Goal: Transaction & Acquisition: Purchase product/service

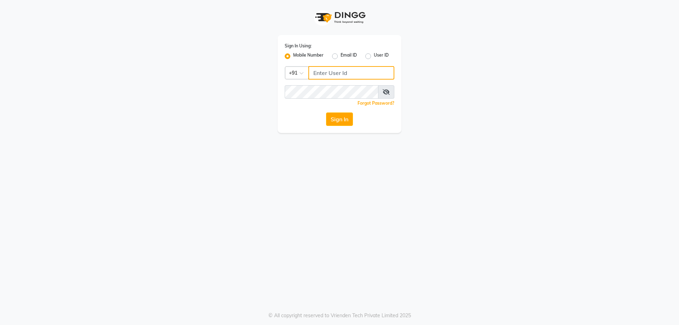
click at [321, 70] on input "Username" at bounding box center [351, 72] width 86 height 13
type input "9930289482"
click at [352, 122] on button "Sign In" at bounding box center [339, 119] width 27 height 13
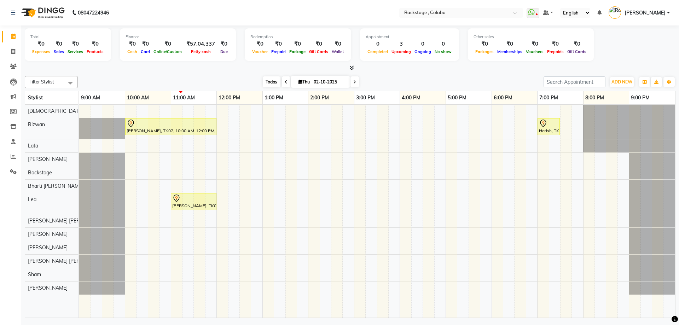
click at [271, 85] on span "Today" at bounding box center [272, 81] width 18 height 11
click at [297, 81] on span "Thu" at bounding box center [304, 81] width 15 height 5
select select "10"
select select "2025"
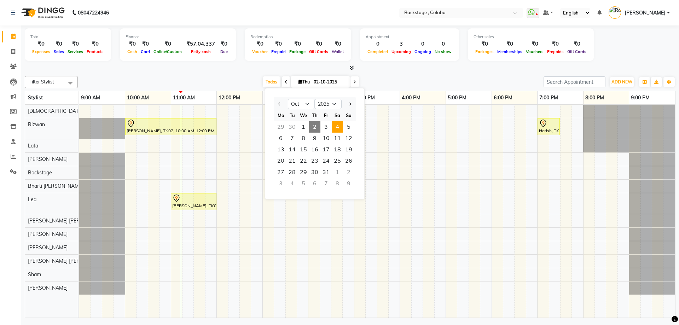
click at [339, 128] on span "4" at bounding box center [337, 126] width 11 height 11
type input "04-10-2025"
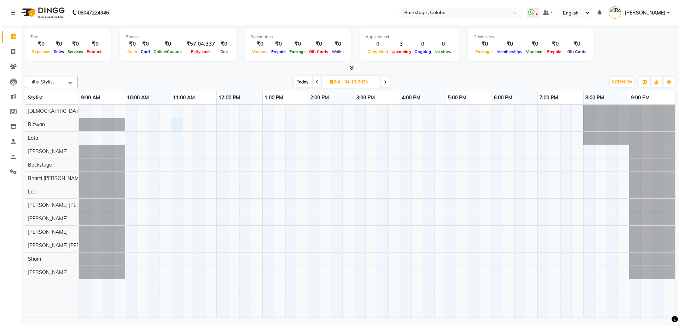
click at [180, 129] on div at bounding box center [377, 211] width 596 height 213
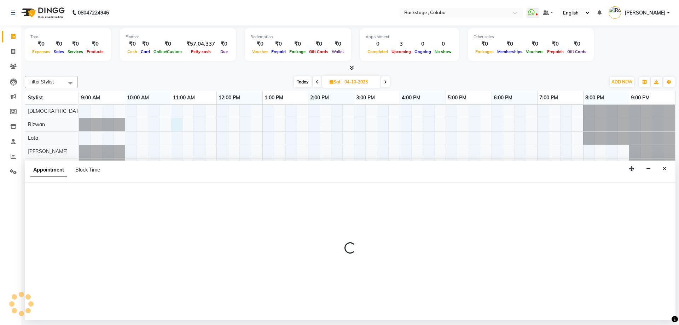
select select "36480"
select select "tentative"
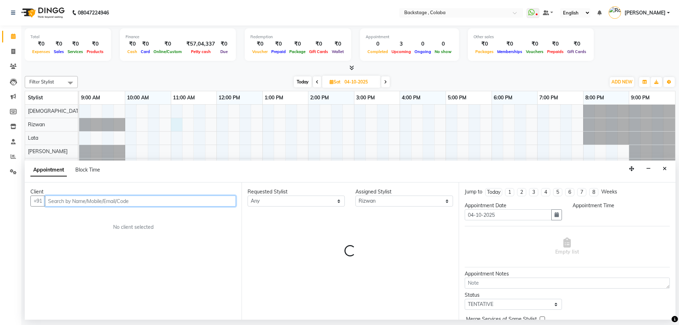
select select "660"
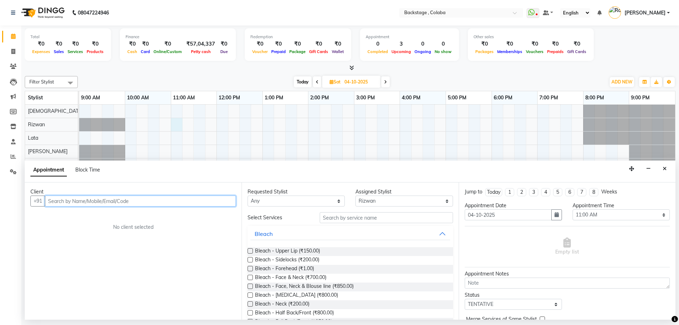
click at [113, 201] on input "text" at bounding box center [140, 201] width 191 height 11
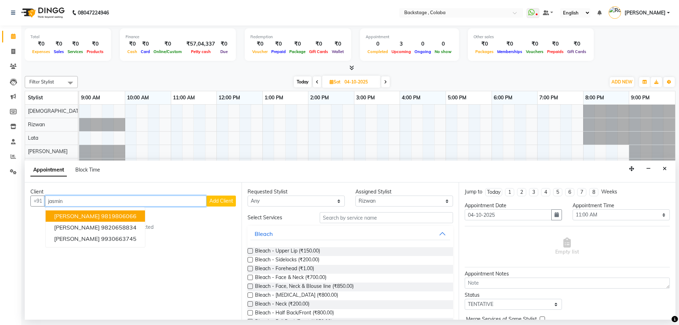
click at [103, 213] on ngb-highlight "9819806066" at bounding box center [118, 216] width 35 height 7
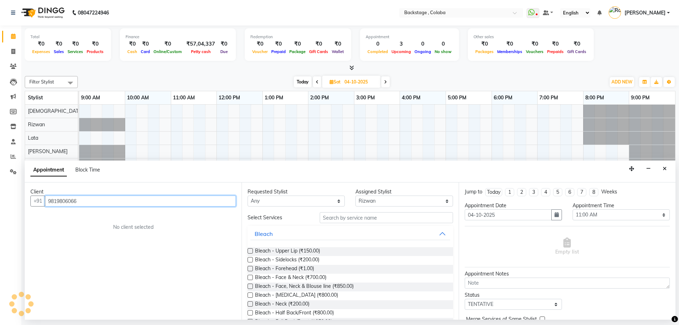
type input "9819806066"
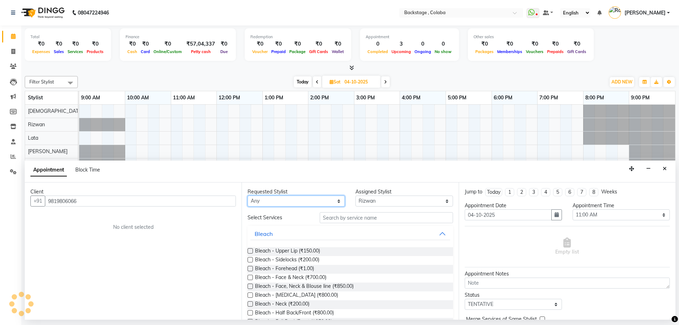
click at [266, 204] on select "Any Backstage Bharti Nitesh Gohar Jayesh Anil Karekar Kalavati Sharma Kalindi J…" at bounding box center [296, 201] width 97 height 11
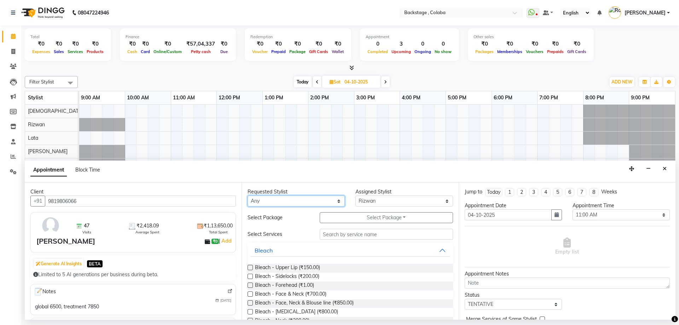
select select "36480"
click at [248, 196] on select "Any Backstage Bharti Nitesh Gohar Jayesh Anil Karekar Kalavati Sharma Kalindi J…" at bounding box center [296, 201] width 97 height 11
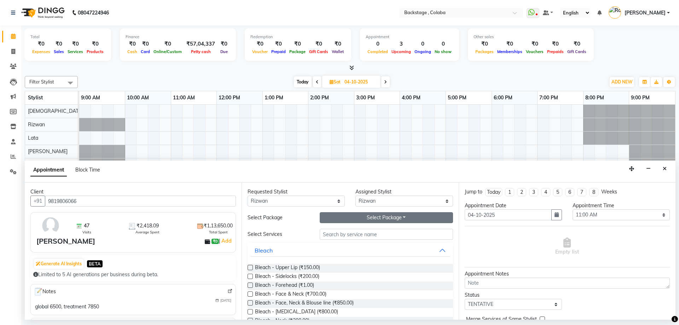
click at [337, 219] on button "Select Package Toggle Dropdown" at bounding box center [386, 217] width 133 height 11
click at [334, 233] on li "Wash & Blast Dry - Upto Midback" at bounding box center [370, 232] width 100 height 10
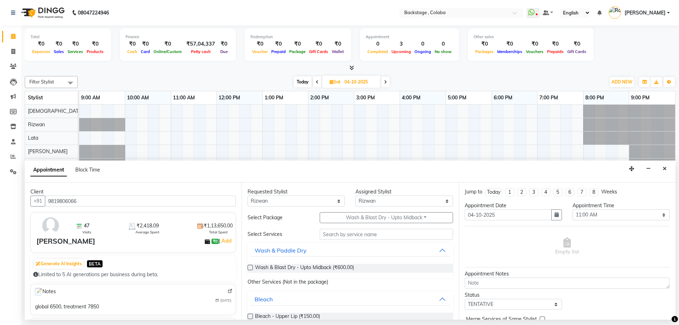
scroll to position [35, 0]
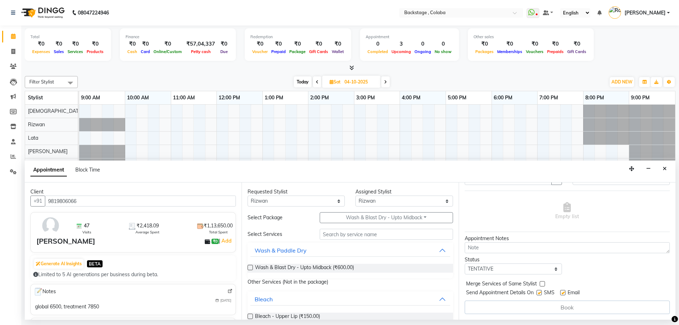
click at [543, 311] on div "Book" at bounding box center [567, 307] width 205 height 13
click at [371, 236] on input "text" at bounding box center [386, 234] width 133 height 11
click at [334, 263] on div "Wash & Blast Dry - Upto Midback (₹600.00)" at bounding box center [350, 268] width 205 height 20
click at [334, 266] on span "Wash & Blast Dry - Upto Midback (₹600.00)" at bounding box center [304, 268] width 99 height 9
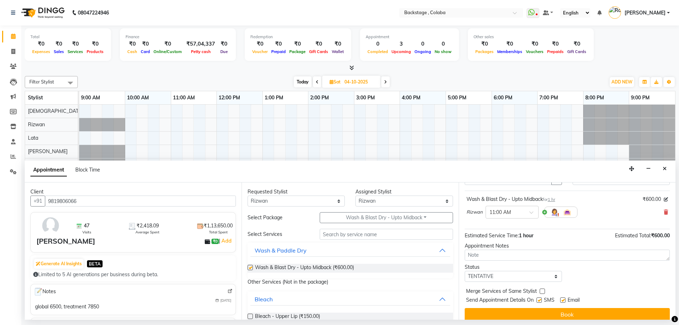
checkbox input "false"
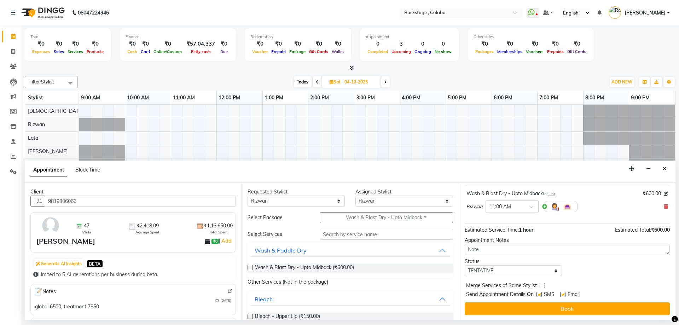
scroll to position [42, 0]
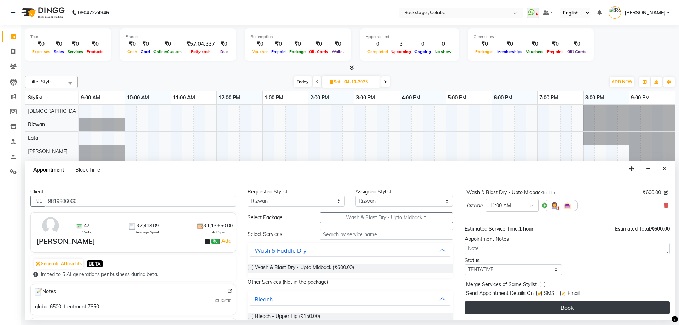
click at [512, 306] on button "Book" at bounding box center [567, 307] width 205 height 13
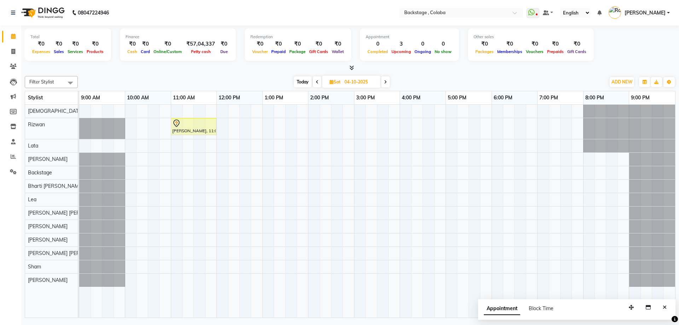
click at [332, 85] on span "Sat 04-10-2025" at bounding box center [351, 82] width 58 height 12
click at [335, 83] on span "Sat" at bounding box center [335, 81] width 15 height 5
select select "10"
select select "2025"
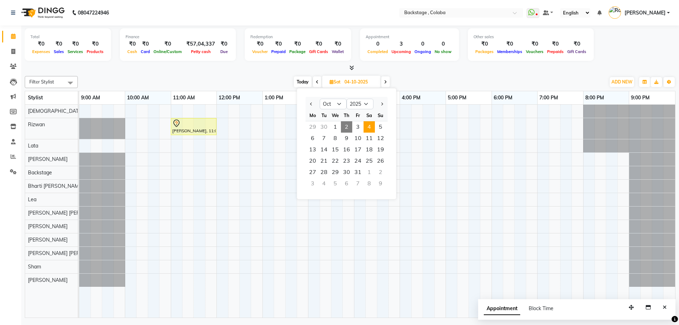
click at [347, 128] on span "2" at bounding box center [346, 126] width 11 height 11
type input "02-10-2025"
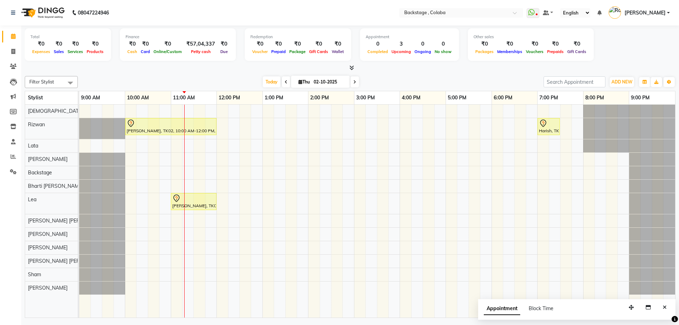
click at [384, 135] on div "Farheen Iqbal, TK02, 10:00 AM-12:00 PM, Natural Touch - Up (Ammonia Free) - Roo…" at bounding box center [377, 211] width 596 height 213
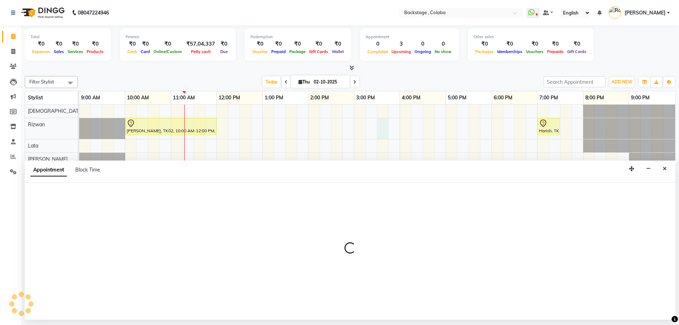
select select "36480"
select select "tentative"
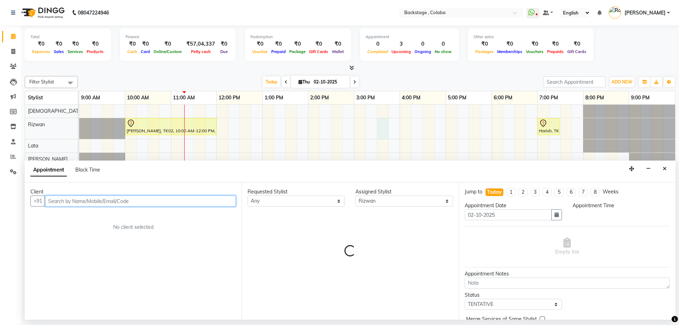
select select "930"
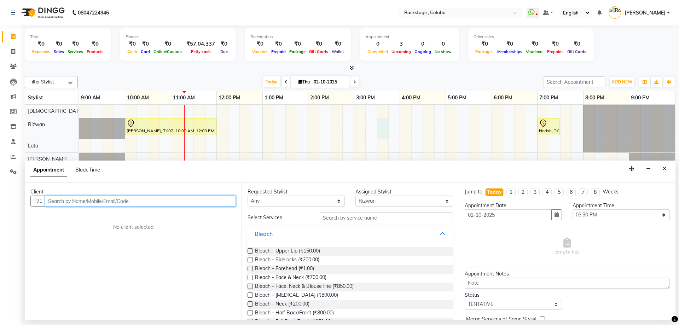
click at [96, 202] on input "text" at bounding box center [140, 201] width 191 height 11
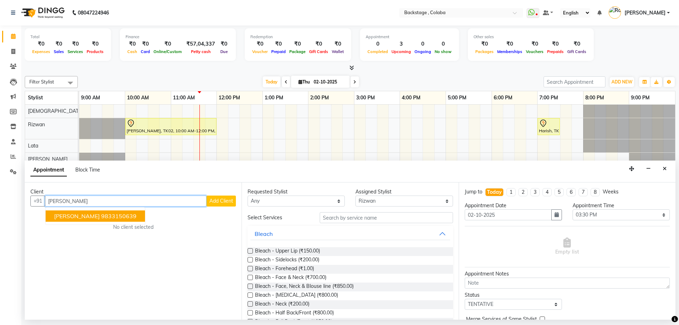
click at [105, 199] on input "monaz" at bounding box center [126, 201] width 162 height 11
click at [101, 215] on ngb-highlight "9833150639" at bounding box center [118, 216] width 35 height 7
type input "9833150639"
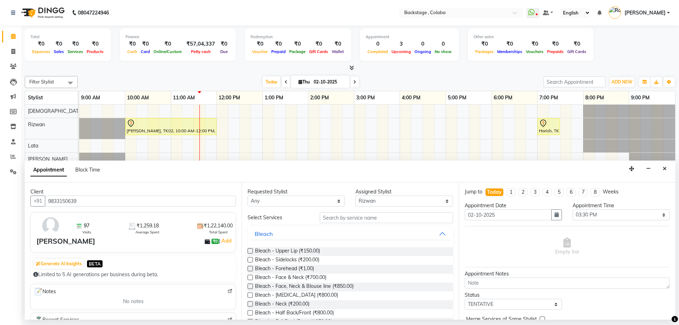
click at [147, 17] on nav "08047224946 Need Help? Call us on 08047224946 Select Location × Backstage , Col…" at bounding box center [339, 12] width 679 height 25
click at [299, 202] on select "Any Backstage Bharti [PERSON_NAME] [PERSON_NAME] [PERSON_NAME] [PERSON_NAME] [P…" at bounding box center [296, 201] width 97 height 11
select select "36480"
click at [248, 196] on select "Any Backstage Bharti [PERSON_NAME] [PERSON_NAME] [PERSON_NAME] [PERSON_NAME] [P…" at bounding box center [296, 201] width 97 height 11
click at [342, 214] on input "text" at bounding box center [386, 217] width 133 height 11
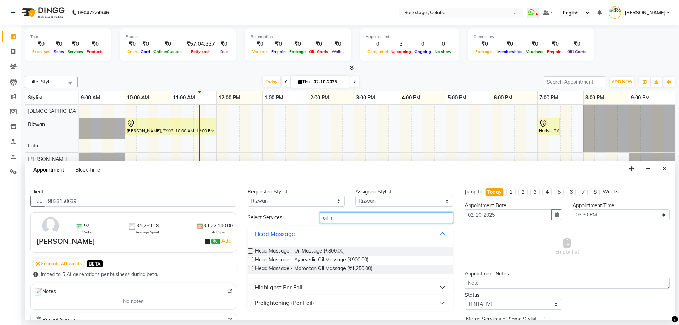
drag, startPoint x: 362, startPoint y: 215, endPoint x: 268, endPoint y: 219, distance: 93.5
click at [268, 219] on div "Select Services oil m" at bounding box center [350, 217] width 216 height 11
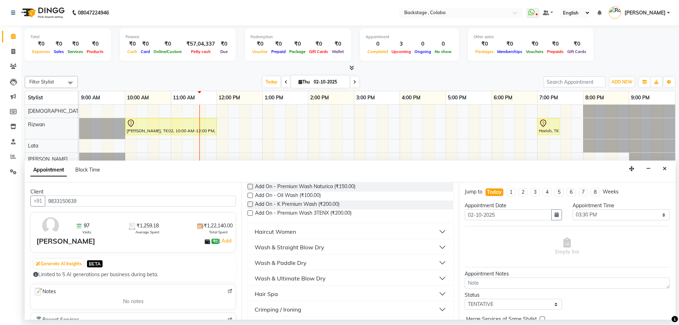
scroll to position [99, 0]
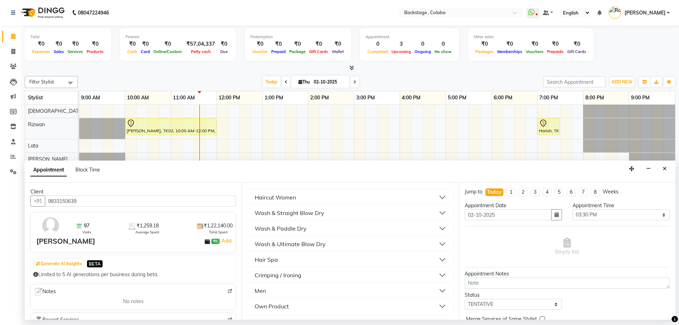
type input "wash"
click at [291, 231] on div "Wash & Paddle Dry" at bounding box center [281, 228] width 52 height 8
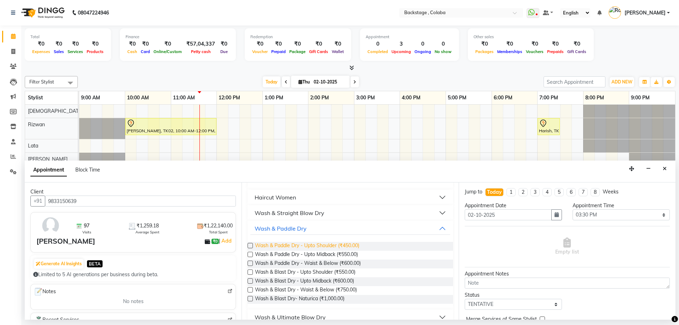
click at [290, 244] on span "Wash & Paddle Dry - Upto Shoulder (₹450.00)" at bounding box center [307, 246] width 104 height 9
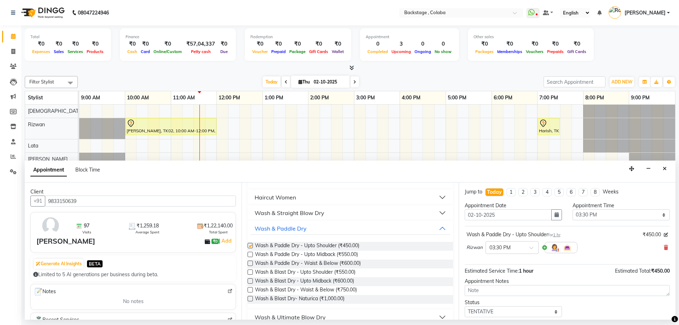
checkbox input "false"
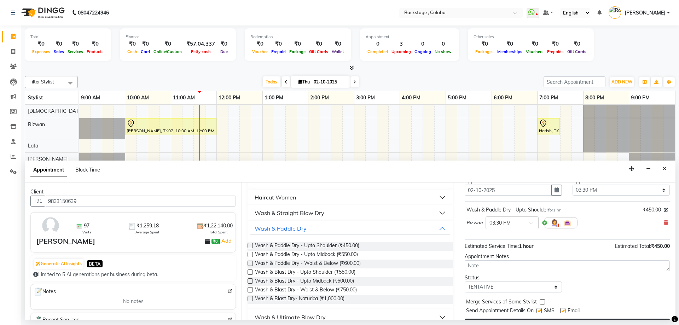
scroll to position [42, 0]
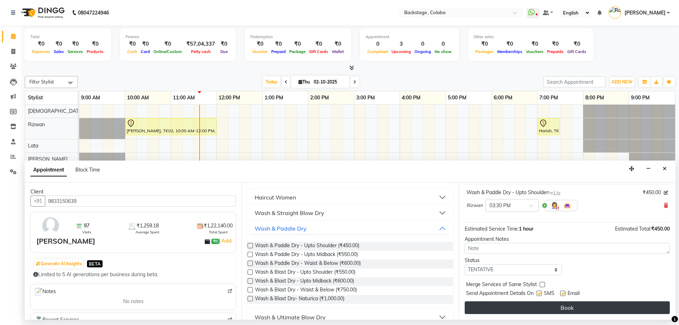
click at [546, 309] on button "Book" at bounding box center [567, 307] width 205 height 13
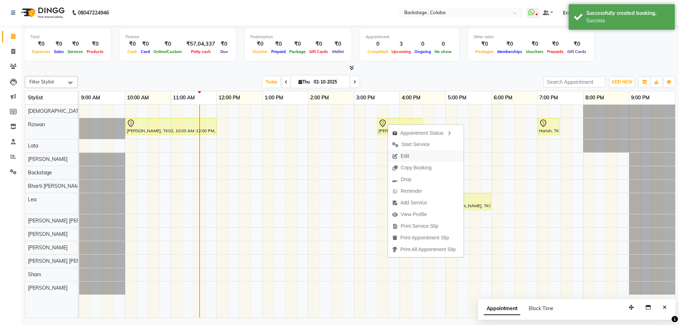
click at [406, 158] on span "Edit" at bounding box center [405, 155] width 8 height 7
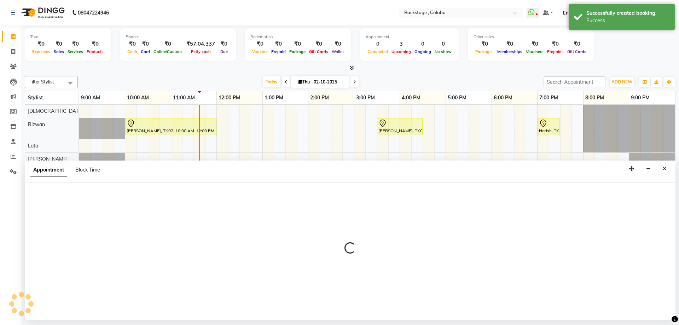
select select "tentative"
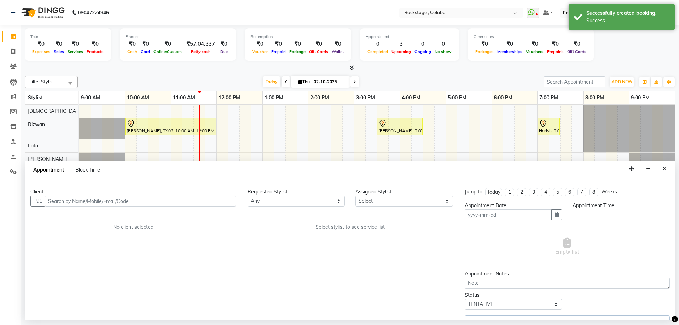
type input "02-10-2025"
select select "36480"
select select "930"
select select "2525"
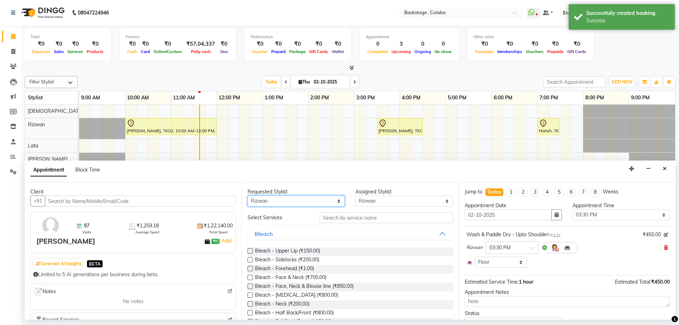
click at [269, 204] on select "Any Backstage Bharti Nitesh Gohar Jayesh Anil Karekar Kalavati Sharma Kalindi J…" at bounding box center [296, 201] width 97 height 11
select select "83250"
click at [248, 196] on select "Any Backstage Bharti Nitesh Gohar Jayesh Anil Karekar Kalavati Sharma Kalindi J…" at bounding box center [296, 201] width 97 height 11
select select "83250"
click at [346, 221] on input "text" at bounding box center [386, 217] width 133 height 11
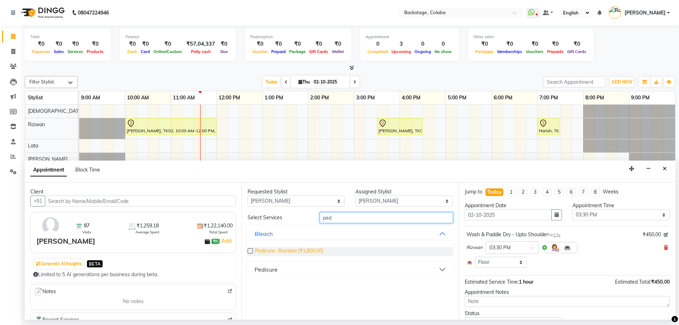
type input "ped"
drag, startPoint x: 283, startPoint y: 249, endPoint x: 290, endPoint y: 249, distance: 6.7
click at [283, 249] on span "Pedicure- Bombini (₹1,800.00)" at bounding box center [289, 251] width 68 height 9
checkbox input "false"
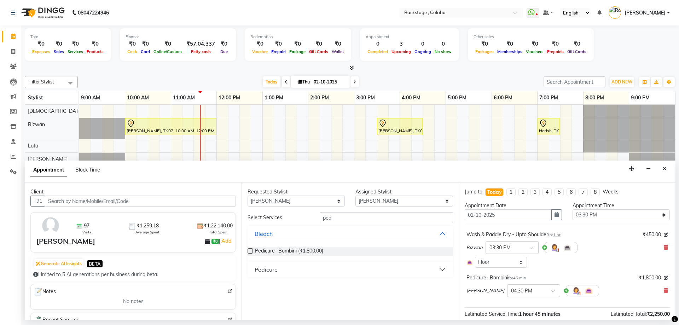
click at [534, 290] on div at bounding box center [534, 290] width 52 height 7
click at [515, 316] on div "03:30 PM" at bounding box center [534, 322] width 52 height 13
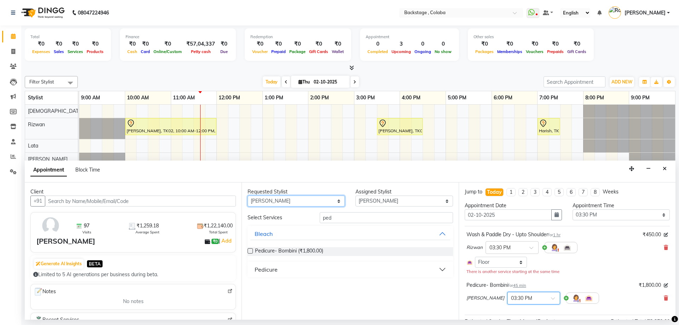
click at [281, 198] on select "Any Backstage Bharti Nitesh Gohar Jayesh Anil Karekar Kalavati Sharma Kalindi J…" at bounding box center [296, 201] width 97 height 11
select select "59642"
click at [248, 196] on select "Any Backstage Bharti Nitesh Gohar Jayesh Anil Karekar Kalavati Sharma Kalindi J…" at bounding box center [296, 201] width 97 height 11
select select "59642"
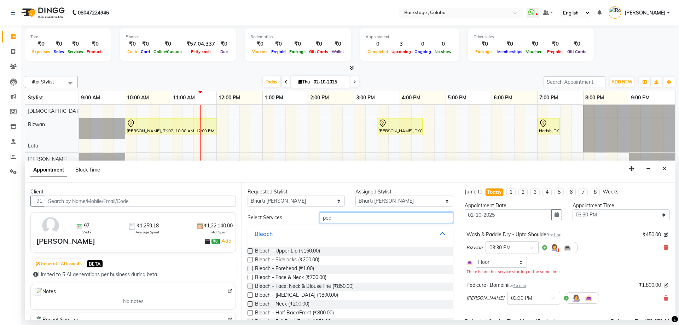
drag, startPoint x: 357, startPoint y: 215, endPoint x: 300, endPoint y: 218, distance: 57.7
click at [300, 218] on div "Select Services ped" at bounding box center [350, 217] width 216 height 11
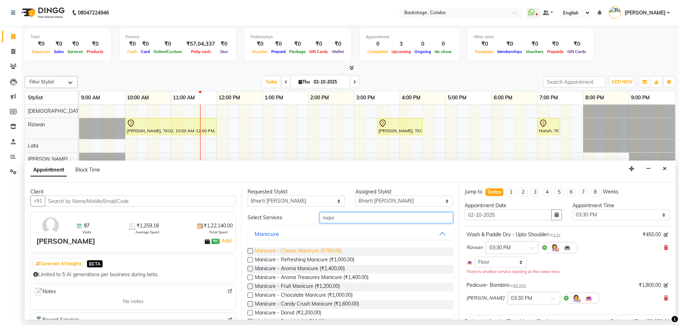
type input "mani"
drag, startPoint x: 287, startPoint y: 249, endPoint x: 326, endPoint y: 253, distance: 39.4
click at [287, 249] on span "Manicure - Classic Manicure (₹700.00)" at bounding box center [298, 251] width 87 height 9
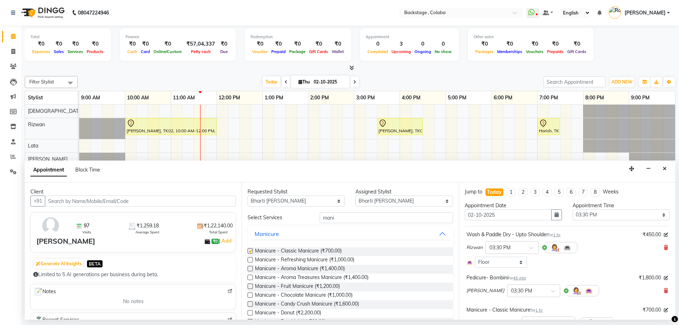
checkbox input "false"
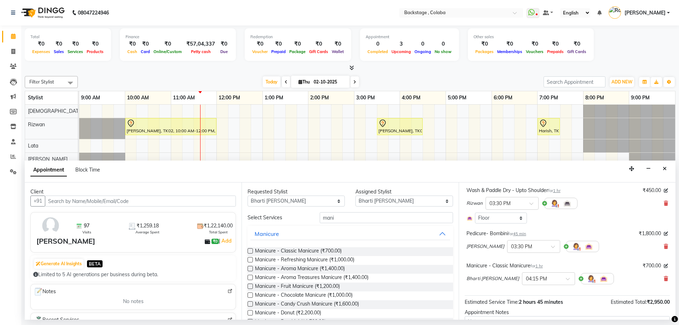
scroll to position [97, 0]
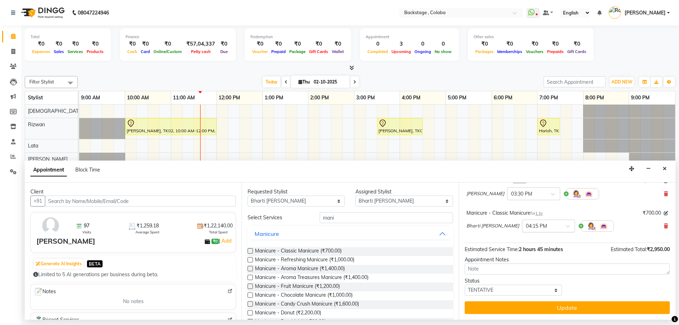
click at [539, 225] on input "text" at bounding box center [541, 225] width 31 height 7
click at [526, 235] on div "03:30 PM" at bounding box center [549, 235] width 52 height 13
click at [587, 225] on img at bounding box center [591, 226] width 8 height 8
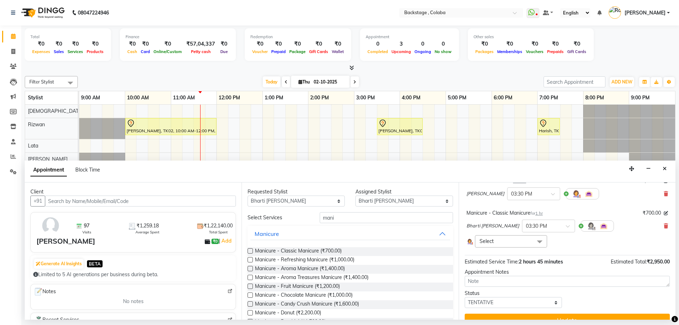
click at [527, 236] on span "Select" at bounding box center [511, 241] width 72 height 12
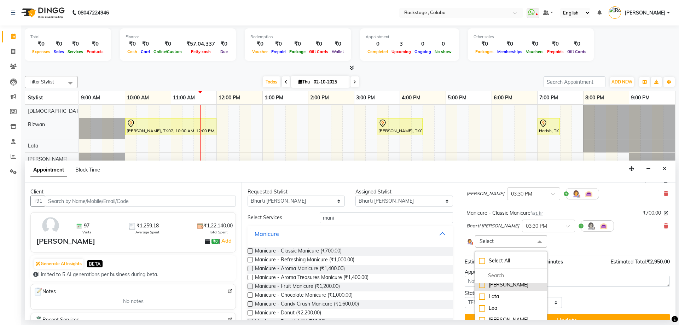
scroll to position [78, 0]
click at [501, 305] on li "Lea" at bounding box center [510, 308] width 71 height 12
checkbox input "true"
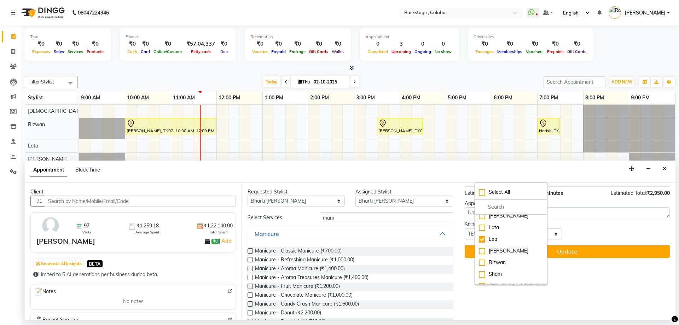
click at [573, 242] on div "Jump to Today 1 2 3 4 5 6 7 8 Weeks Appointment Date 02-10-2025 Appointment Tim…" at bounding box center [567, 251] width 217 height 137
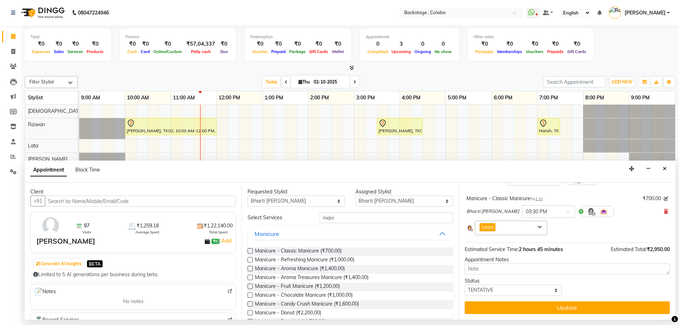
click at [573, 249] on div "Estimated Service Time: 2 hours 45 minutes Estimated Total: ₹2,950.00" at bounding box center [567, 248] width 205 height 10
click at [500, 208] on span "Bharti [PERSON_NAME]" at bounding box center [493, 211] width 53 height 7
click at [504, 207] on div "Bharti Nitesh Gohar × 03:30 PM" at bounding box center [541, 211] width 148 height 18
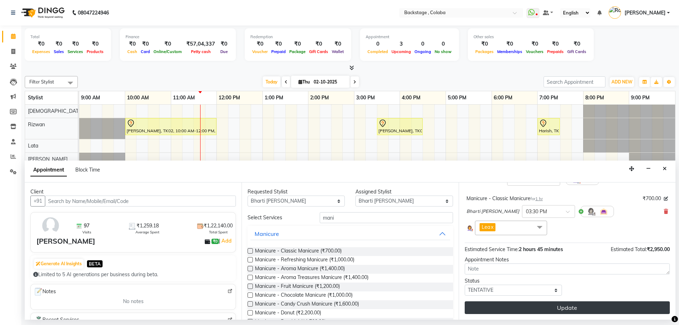
click at [531, 306] on button "Update" at bounding box center [567, 307] width 205 height 13
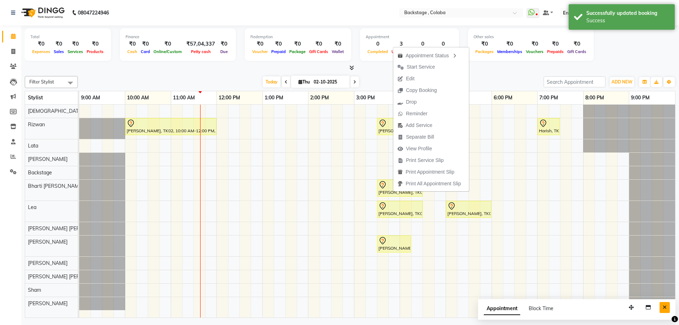
click at [664, 308] on icon "Close" at bounding box center [665, 307] width 4 height 5
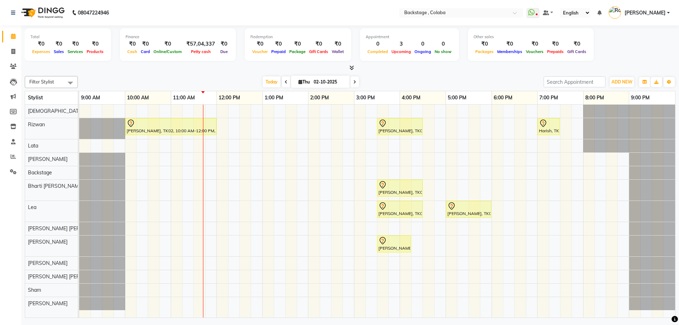
click at [225, 190] on div "Farheen Iqbal, TK02, 10:00 AM-12:00 PM, Natural Touch - Up (Ammonia Free) - Roo…" at bounding box center [377, 211] width 596 height 213
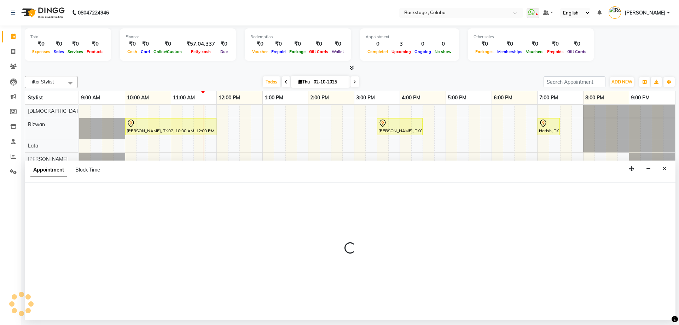
select select "59642"
select select "720"
select select "tentative"
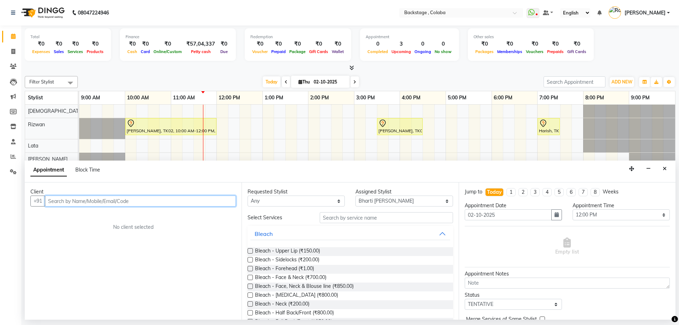
click at [62, 198] on input "text" at bounding box center [140, 201] width 191 height 11
type input "9770060949"
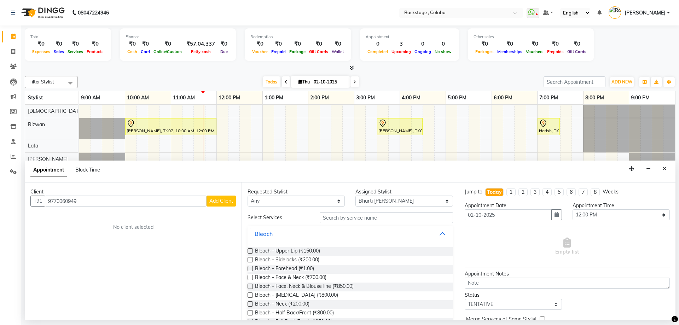
click at [211, 196] on button "Add Client" at bounding box center [221, 201] width 29 height 11
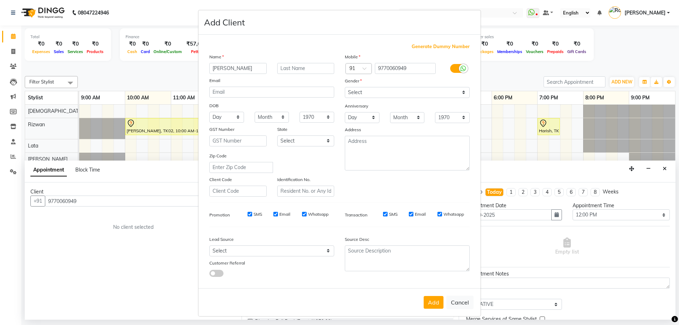
type input "[PERSON_NAME]"
click at [370, 95] on select "Select Male Female Other Prefer Not To Say" at bounding box center [407, 92] width 125 height 11
select select "[DEMOGRAPHIC_DATA]"
click at [345, 87] on select "Select Male Female Other Prefer Not To Say" at bounding box center [407, 92] width 125 height 11
click at [431, 307] on button "Add" at bounding box center [434, 302] width 20 height 13
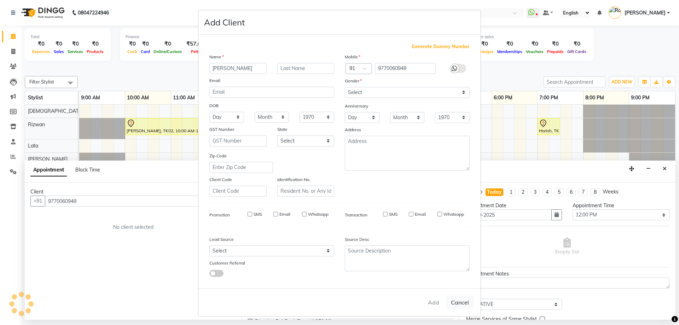
select select
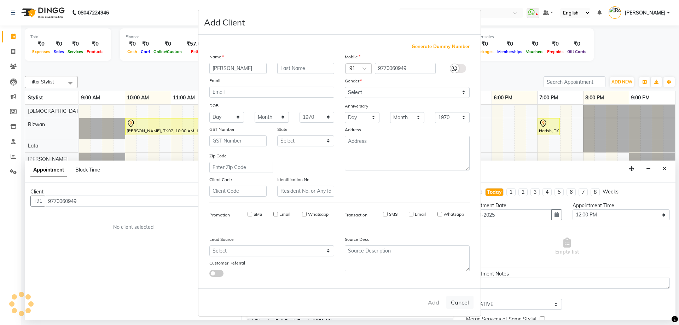
select select
checkbox input "false"
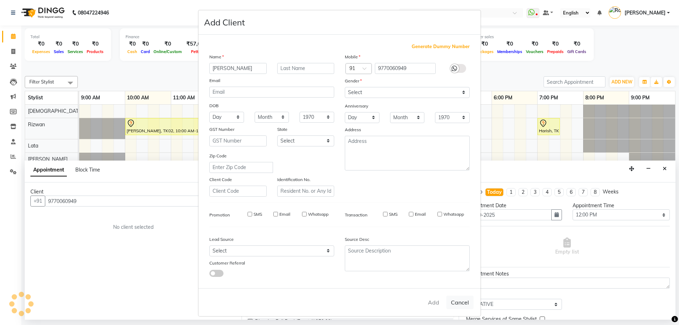
checkbox input "false"
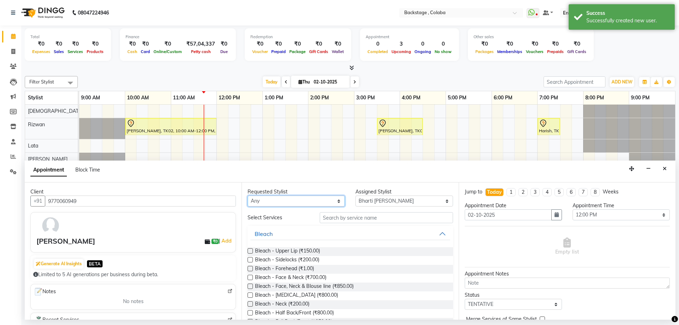
click at [271, 204] on select "Any Backstage Bharti Nitesh Gohar Jayesh Anil Karekar Kalavati Sharma Kalindi J…" at bounding box center [296, 201] width 97 height 11
select select "59642"
click at [248, 196] on select "Any Backstage Bharti Nitesh Gohar Jayesh Anil Karekar Kalavati Sharma Kalindi J…" at bounding box center [296, 201] width 97 height 11
click at [355, 220] on input "text" at bounding box center [386, 217] width 133 height 11
click at [355, 219] on input "text" at bounding box center [386, 217] width 133 height 11
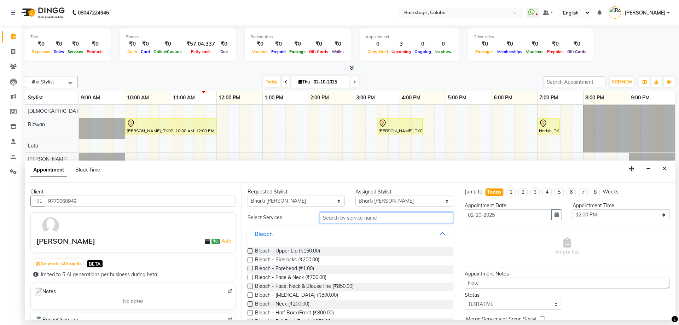
click at [335, 217] on input "text" at bounding box center [386, 217] width 133 height 11
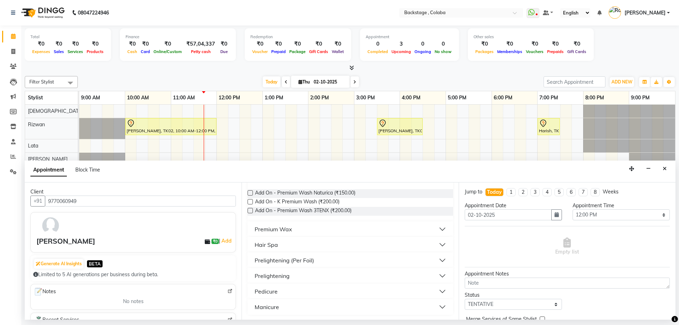
scroll to position [59, 0]
type input "pre"
click at [286, 231] on div "Premium Wax" at bounding box center [274, 228] width 38 height 8
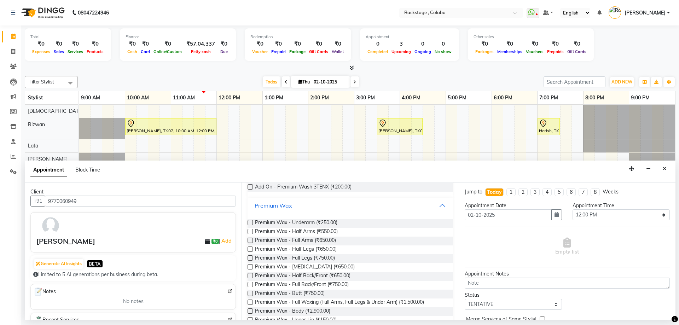
scroll to position [94, 0]
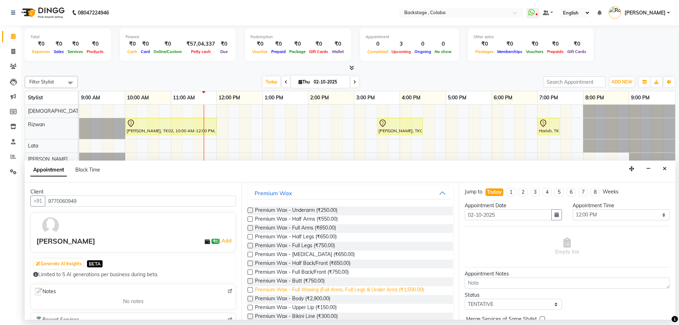
click at [373, 289] on span "Premium Wax - Full Waxing (Full Arms, Full Legs & Under Arm) (₹1,500.00)" at bounding box center [339, 290] width 169 height 9
checkbox input "false"
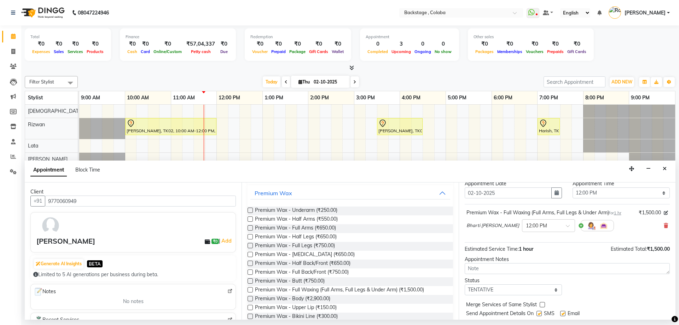
scroll to position [42, 0]
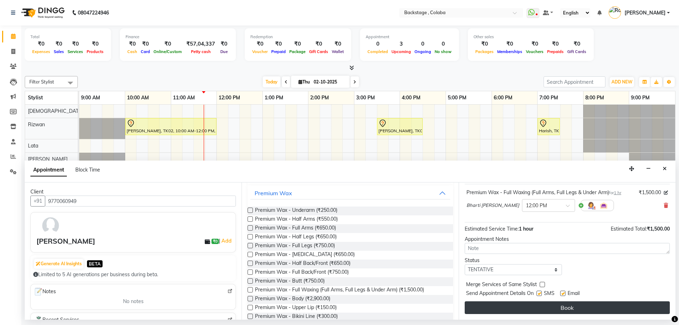
click at [511, 307] on button "Book" at bounding box center [567, 307] width 205 height 13
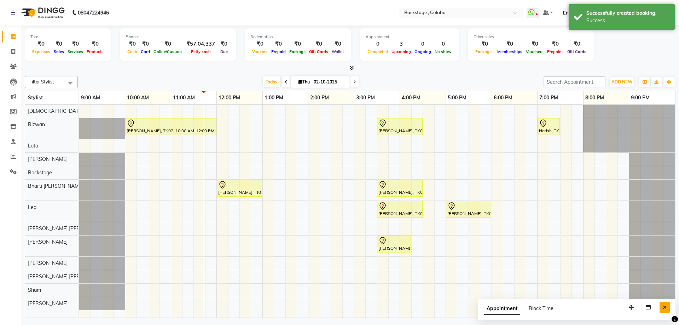
click at [667, 307] on icon "Close" at bounding box center [665, 307] width 4 height 5
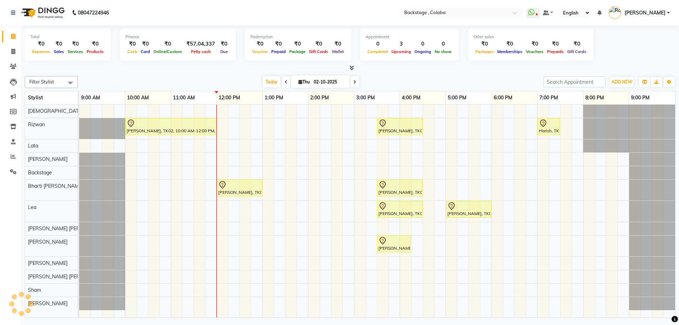
click at [356, 81] on span at bounding box center [355, 81] width 8 height 11
type input "03-10-2025"
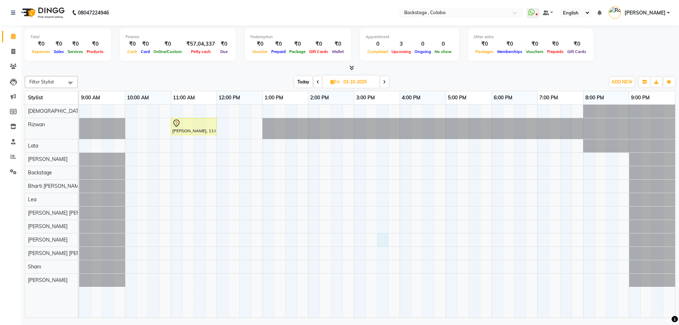
click at [381, 243] on div "Shilpi Anand, 11:00 AM-12:00 PM, Wash & Paddle Dry - Upto Midback" at bounding box center [377, 211] width 596 height 213
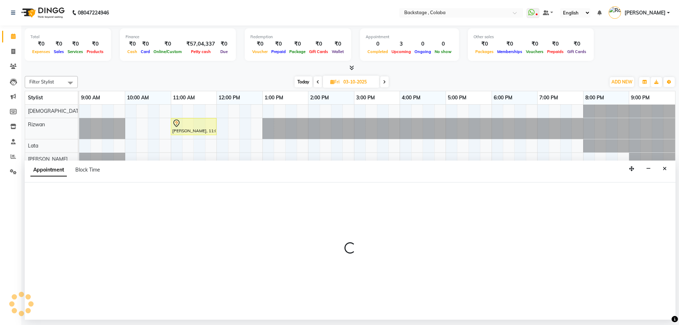
select select "88168"
select select "930"
select select "tentative"
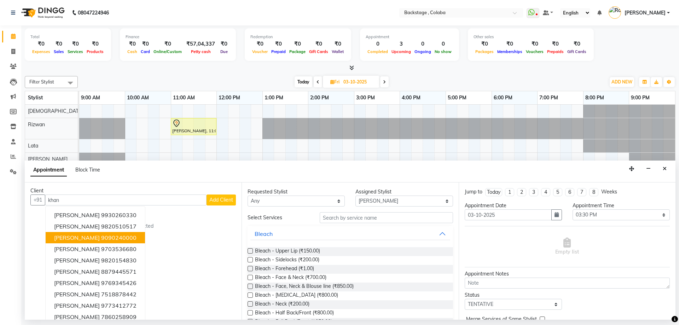
scroll to position [0, 0]
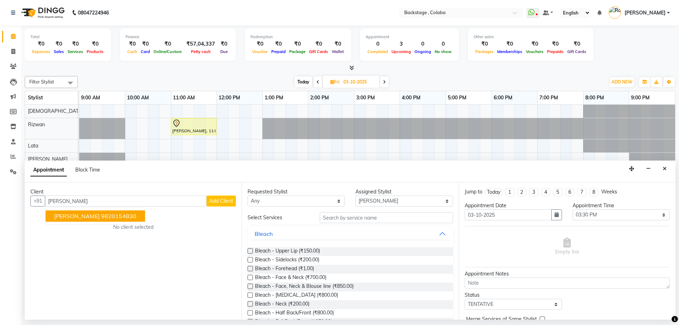
click at [73, 219] on span "Mrs Khanna" at bounding box center [77, 216] width 46 height 7
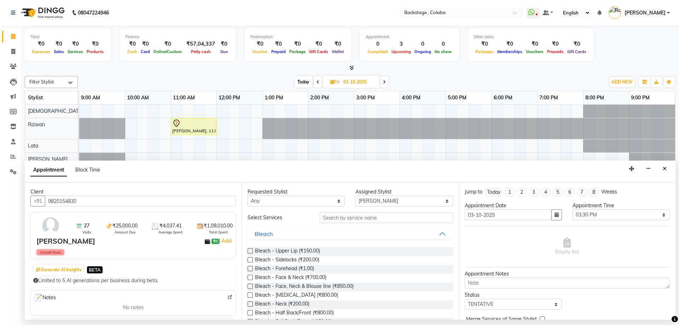
type input "9820154830"
click at [301, 204] on select "Any Backstage Bharti Nitesh Gohar Jayesh Anil Karekar Kalavati Sharma Kalindi J…" at bounding box center [296, 201] width 97 height 11
select select "88168"
click at [248, 196] on select "Any Backstage Bharti Nitesh Gohar Jayesh Anil Karekar Kalavati Sharma Kalindi J…" at bounding box center [296, 201] width 97 height 11
click at [337, 220] on input "text" at bounding box center [386, 217] width 133 height 11
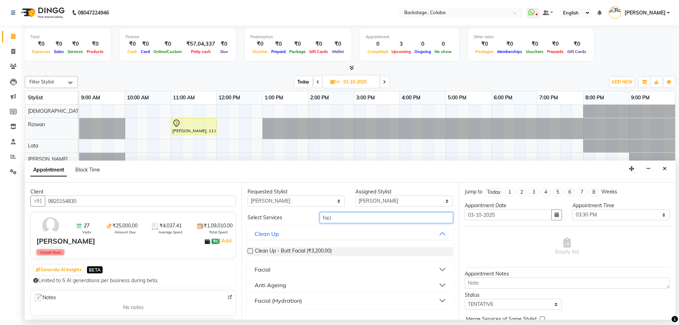
type input "faci"
click at [284, 269] on button "Facial" at bounding box center [350, 269] width 200 height 13
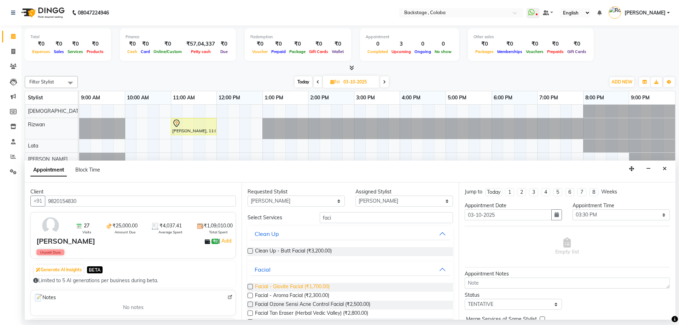
click at [283, 289] on span "Facial - Glovite Facial (₹1,700.00)" at bounding box center [292, 287] width 75 height 9
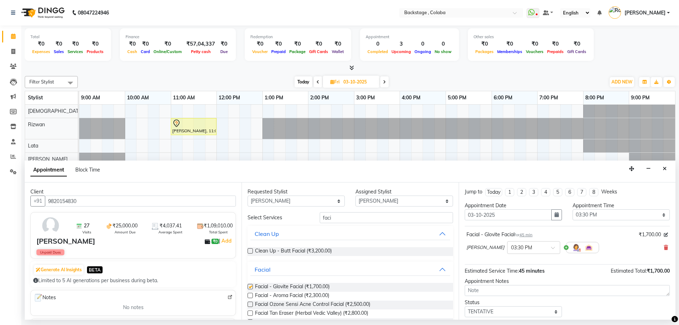
checkbox input "false"
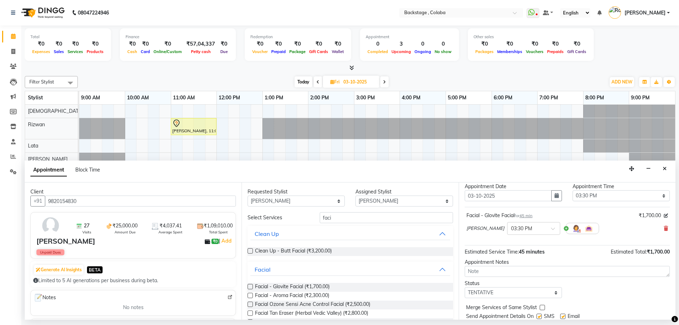
scroll to position [42, 0]
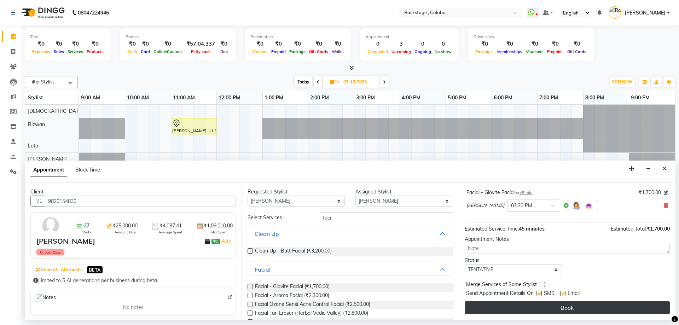
click at [523, 306] on button "Book" at bounding box center [567, 307] width 205 height 13
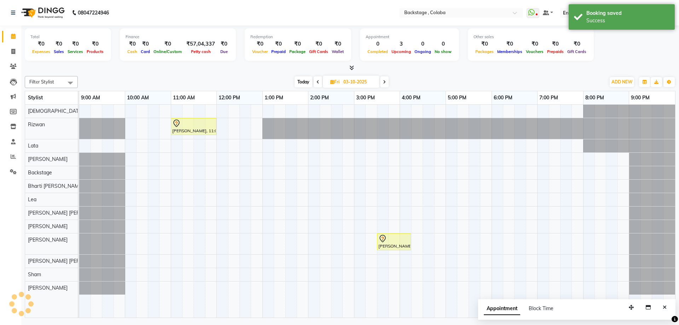
click at [304, 80] on span "Today" at bounding box center [304, 81] width 18 height 11
type input "02-10-2025"
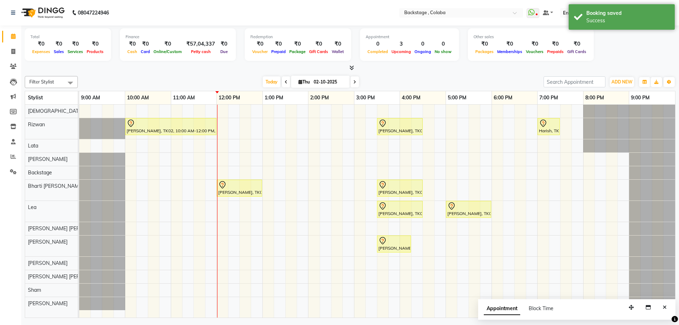
click at [383, 263] on div "Farheen Iqbal, TK02, 10:00 AM-12:00 PM, Natural Touch - Up (Ammonia Free) - Roo…" at bounding box center [377, 211] width 596 height 213
select select "88168"
select select "tentative"
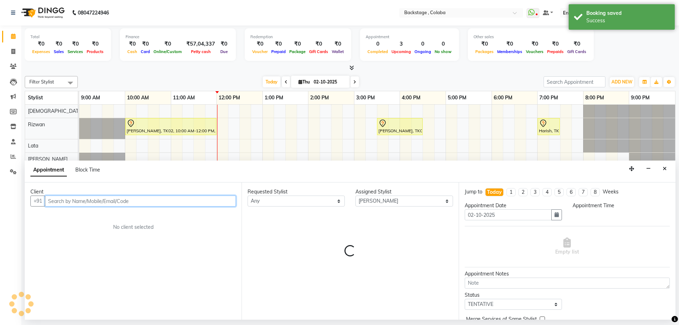
select select "930"
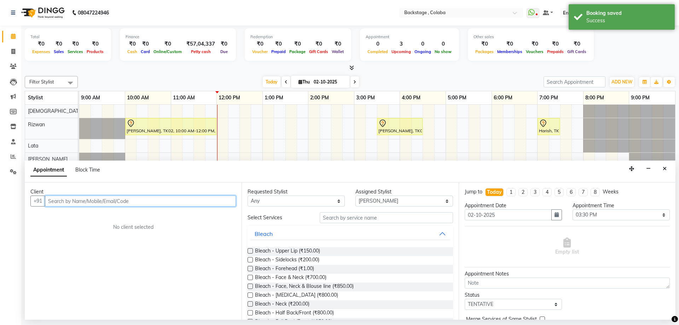
click at [65, 206] on input "text" at bounding box center [140, 201] width 191 height 11
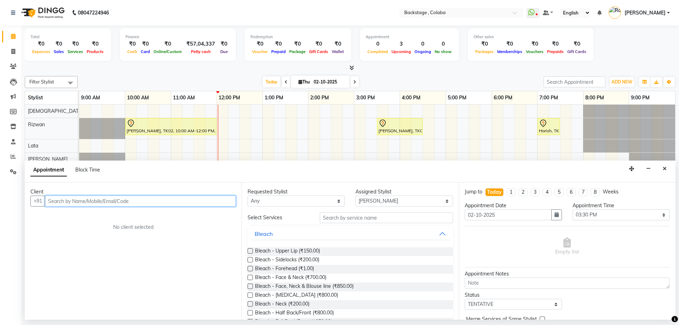
click at [118, 196] on input "text" at bounding box center [140, 201] width 191 height 11
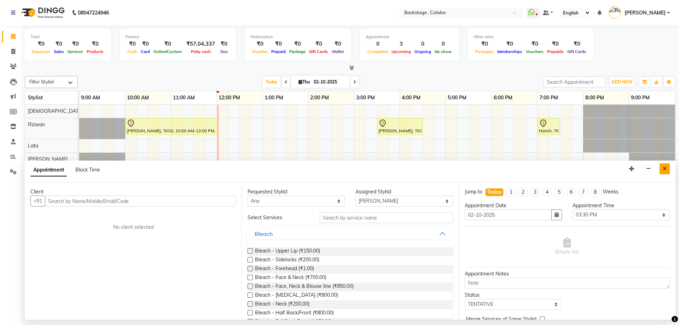
click at [663, 169] on icon "Close" at bounding box center [665, 168] width 4 height 5
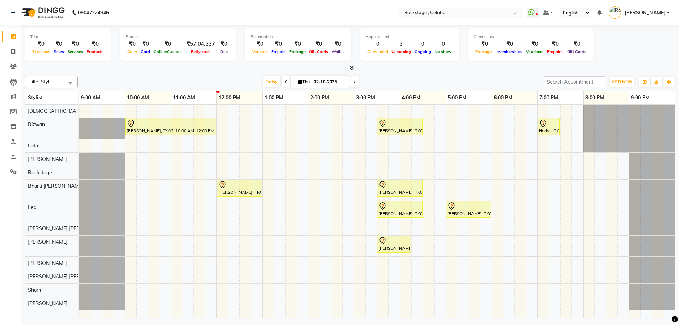
click at [382, 261] on div "Farheen Iqbal, TK02, 10:00 AM-12:00 PM, Natural Touch - Up (Ammonia Free) - Roo…" at bounding box center [377, 211] width 596 height 213
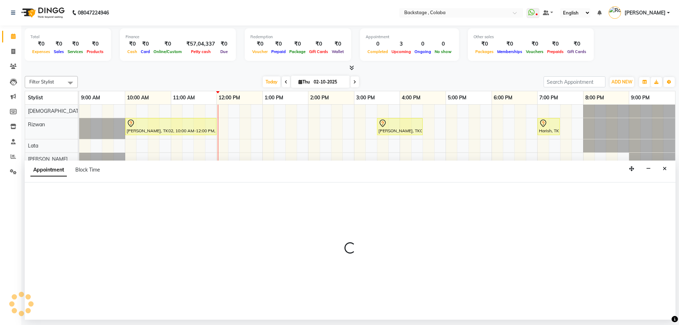
select select "88168"
select select "930"
select select "tentative"
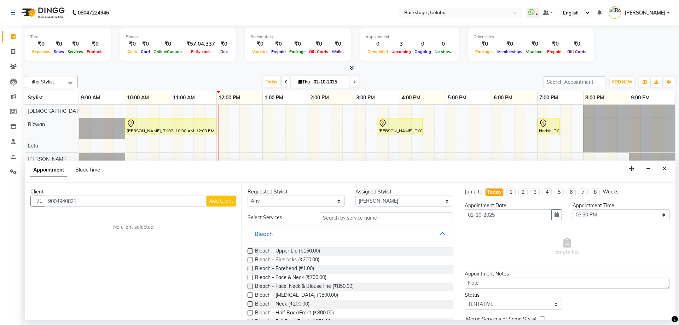
click at [57, 201] on input "9004940821" at bounding box center [126, 201] width 162 height 11
type input "9004940821"
click at [219, 203] on span "Add Client" at bounding box center [221, 201] width 24 height 6
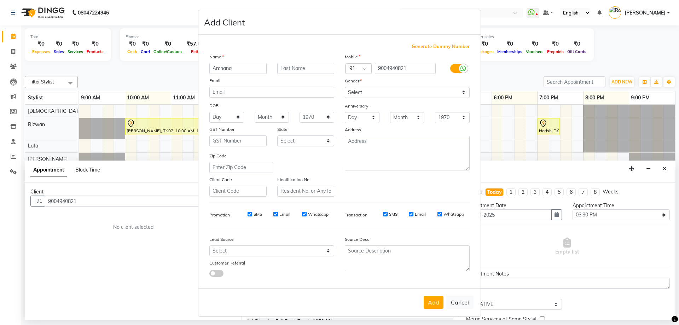
type input "Archana"
click at [303, 66] on input "text" at bounding box center [305, 68] width 57 height 11
type input "Verma"
drag, startPoint x: 357, startPoint y: 93, endPoint x: 357, endPoint y: 97, distance: 4.3
click at [357, 94] on select "Select Male Female Other Prefer Not To Say" at bounding box center [407, 92] width 125 height 11
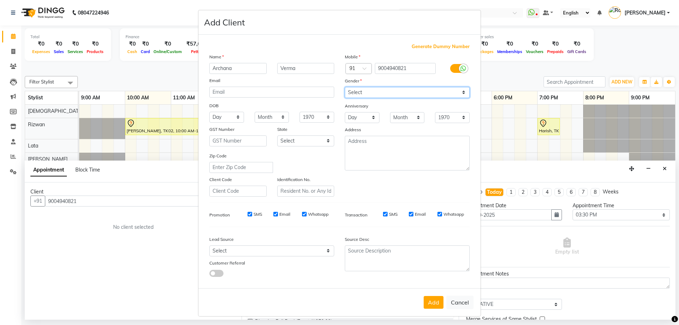
select select "[DEMOGRAPHIC_DATA]"
click at [345, 87] on select "Select Male Female Other Prefer Not To Say" at bounding box center [407, 92] width 125 height 11
click at [434, 301] on button "Add" at bounding box center [434, 302] width 20 height 13
select select
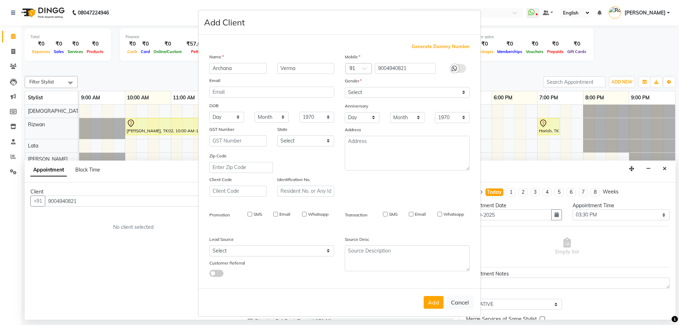
select select
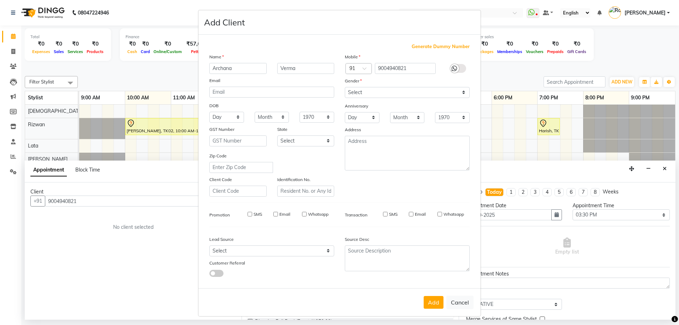
checkbox input "false"
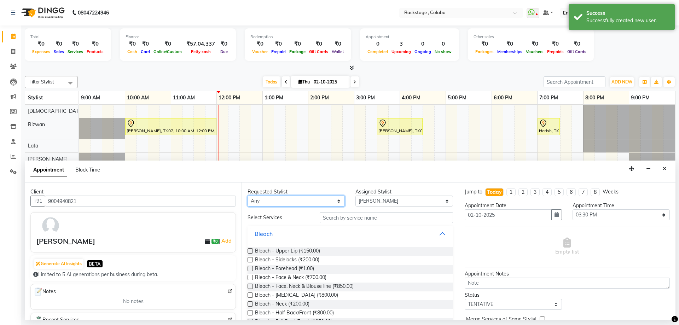
click at [270, 200] on select "Any Backstage Bharti Nitesh Gohar Jayesh Anil Karekar Kalavati Sharma Kalindi J…" at bounding box center [296, 201] width 97 height 11
select select "88168"
click at [248, 196] on select "Any Backstage Bharti Nitesh Gohar Jayesh Anil Karekar Kalavati Sharma Kalindi J…" at bounding box center [296, 201] width 97 height 11
click at [353, 223] on input "text" at bounding box center [386, 217] width 133 height 11
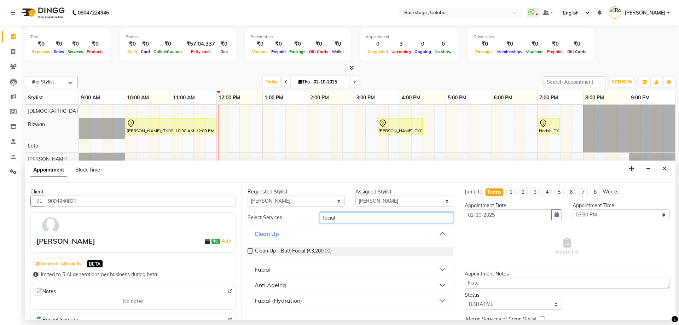
type input "facial"
click at [287, 274] on button "Facial" at bounding box center [350, 269] width 200 height 13
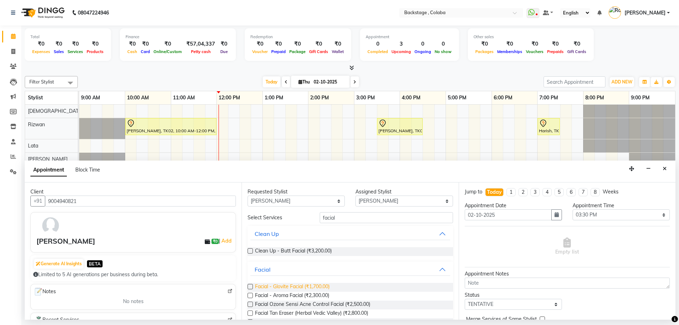
click at [282, 284] on span "Facial - Glovite Facial (₹1,700.00)" at bounding box center [292, 287] width 75 height 9
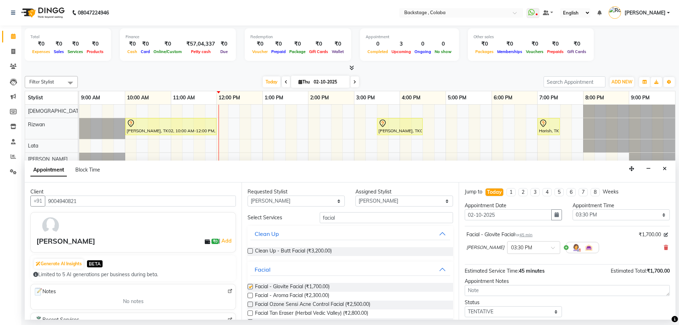
checkbox input "false"
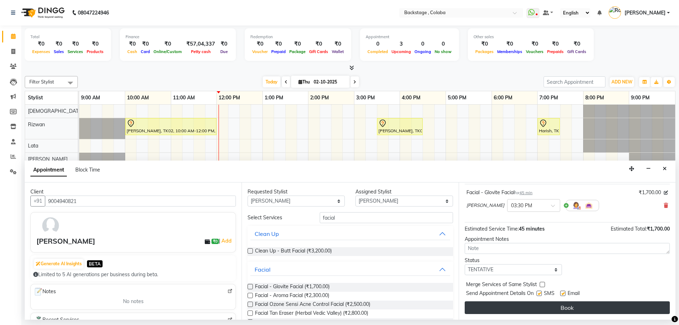
click at [527, 305] on button "Book" at bounding box center [567, 307] width 205 height 13
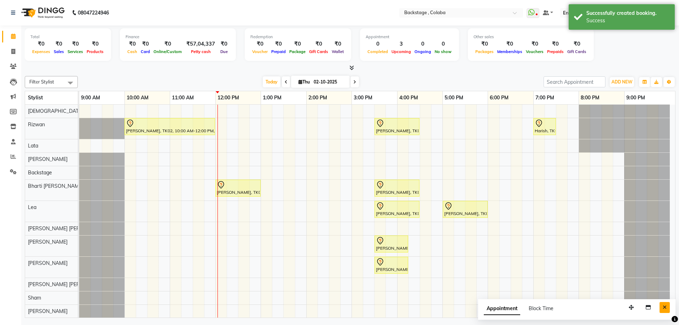
click at [667, 307] on button "Close" at bounding box center [665, 307] width 10 height 11
click at [270, 85] on span "Today" at bounding box center [272, 81] width 18 height 11
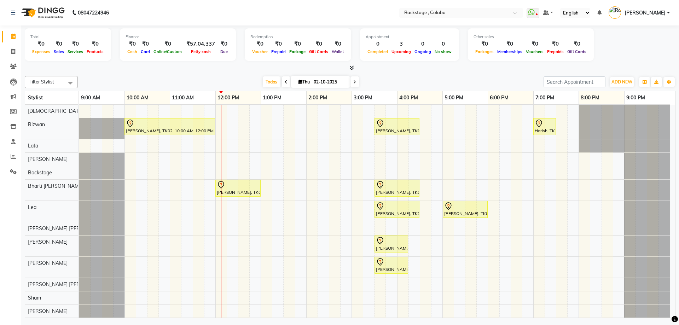
scroll to position [0, 0]
click at [285, 82] on icon at bounding box center [286, 82] width 3 height 4
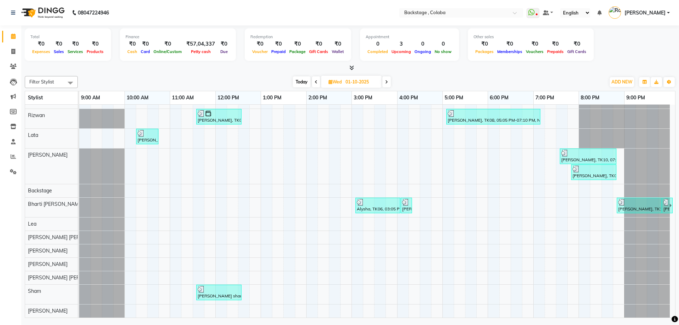
scroll to position [15, 0]
click at [389, 82] on span at bounding box center [386, 81] width 8 height 11
type input "02-10-2025"
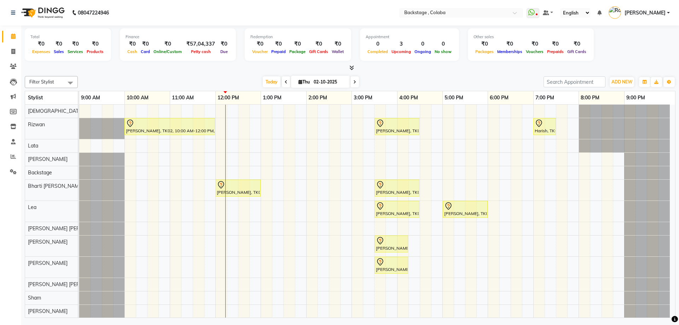
scroll to position [0, 0]
click at [12, 54] on span at bounding box center [13, 52] width 12 height 8
select select "service"
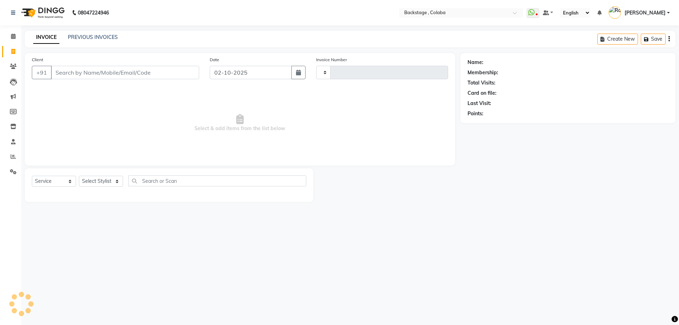
click at [78, 72] on input "Client" at bounding box center [125, 72] width 148 height 13
type input "mand"
type input "2251"
select select "5451"
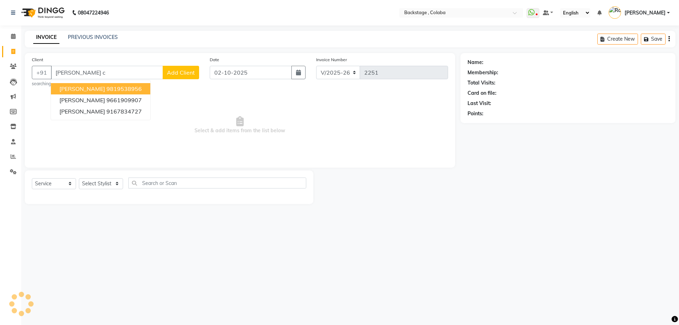
click at [83, 76] on input "mansi c" at bounding box center [107, 72] width 112 height 13
click at [81, 87] on span "Mansi Choksi" at bounding box center [82, 88] width 46 height 7
type input "9821348582"
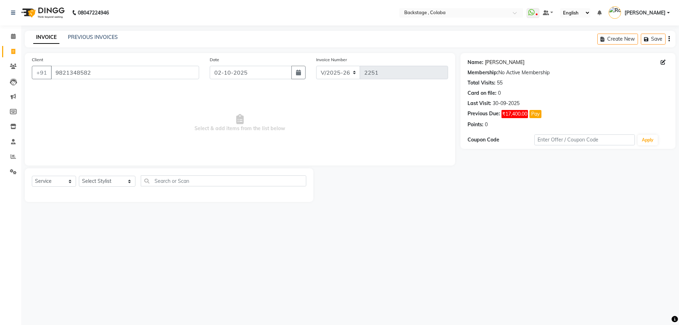
click at [485, 63] on link "Mansi Choksi" at bounding box center [505, 62] width 40 height 7
click at [122, 69] on input "9821348582" at bounding box center [125, 72] width 148 height 13
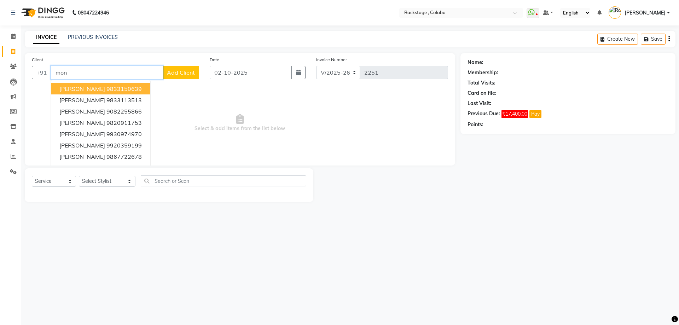
click at [106, 90] on ngb-highlight "9833150639" at bounding box center [123, 88] width 35 height 7
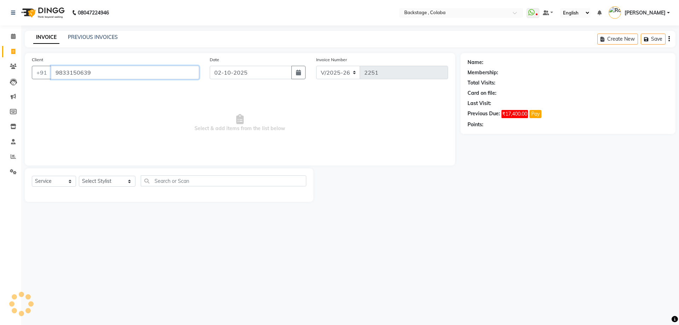
type input "9833150639"
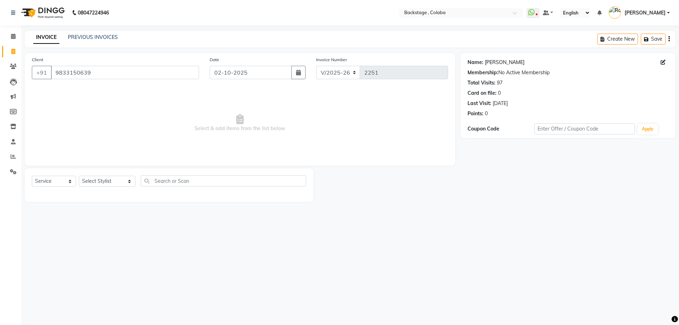
click at [494, 64] on link "[PERSON_NAME]" at bounding box center [505, 62] width 40 height 7
click at [102, 181] on select "Select Stylist Backstage Bharti Nitesh Gohar Jayesh Anil Karekar Kalavati Sharm…" at bounding box center [107, 181] width 57 height 11
click at [116, 184] on select "Select Stylist Backstage Bharti Nitesh Gohar Jayesh Anil Karekar Kalavati Sharm…" at bounding box center [107, 181] width 57 height 11
select select "83246"
click at [79, 176] on select "Select Stylist Backstage Bharti Nitesh Gohar Jayesh Anil Karekar Kalavati Sharm…" at bounding box center [107, 181] width 57 height 11
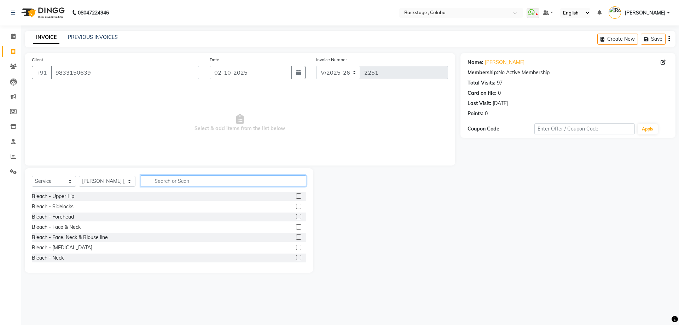
click at [150, 180] on input "text" at bounding box center [224, 180] width 166 height 11
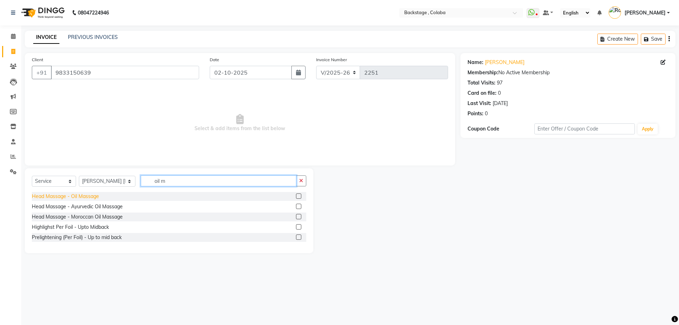
type input "oil m"
click at [74, 199] on div "Head Massage - Oil Massage" at bounding box center [65, 196] width 67 height 7
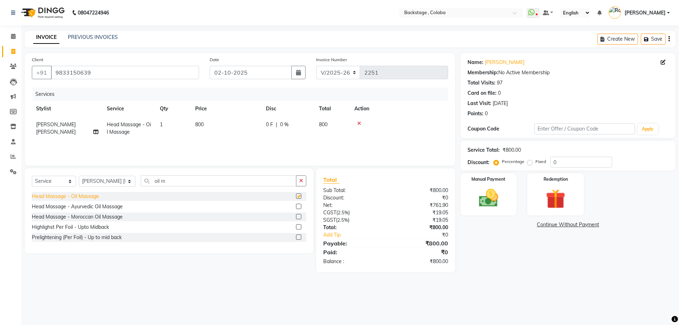
checkbox input "false"
click at [247, 128] on td "800" at bounding box center [226, 128] width 71 height 23
select select "83246"
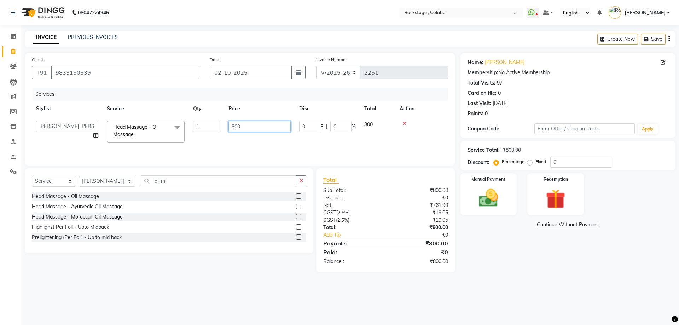
drag, startPoint x: 250, startPoint y: 125, endPoint x: 225, endPoint y: 125, distance: 25.1
click at [225, 125] on td "800" at bounding box center [259, 132] width 71 height 30
type input "900"
click at [230, 142] on div "Services Stylist Service Qty Price Disc Total Action Backstage Bharti Nitesh Go…" at bounding box center [240, 123] width 416 height 71
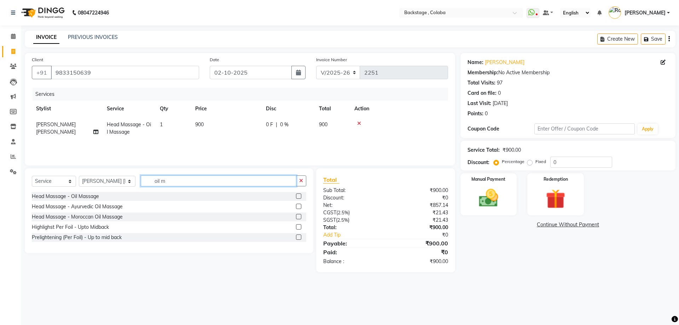
click at [171, 182] on input "oil m" at bounding box center [219, 180] width 156 height 11
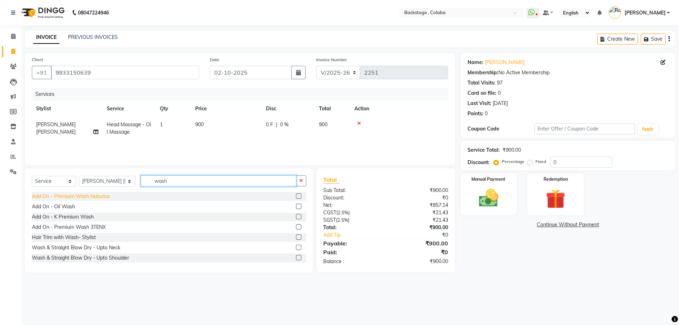
type input "wash"
click at [77, 198] on div "Add On - Premium Wash Naturica" at bounding box center [71, 196] width 78 height 7
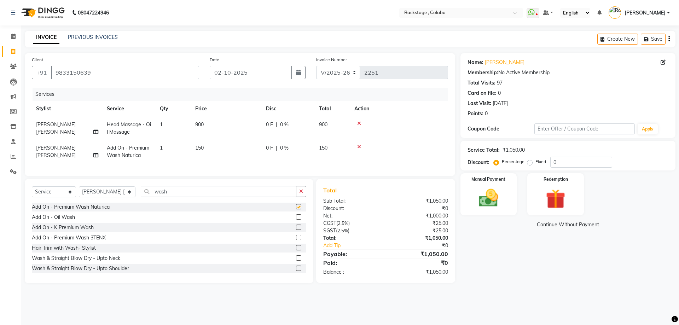
checkbox input "false"
drag, startPoint x: 216, startPoint y: 150, endPoint x: 228, endPoint y: 145, distance: 13.0
click at [217, 149] on td "150" at bounding box center [226, 151] width 71 height 23
select select "83246"
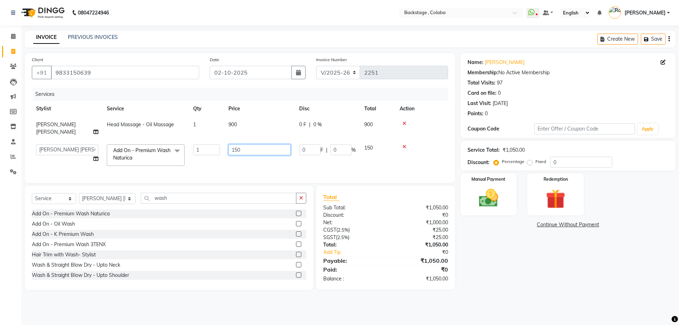
drag, startPoint x: 235, startPoint y: 140, endPoint x: 221, endPoint y: 141, distance: 13.8
click at [221, 141] on tr "Backstage Bharti Nitesh Gohar Jayesh Anil Karekar Kalavati Sharma Kalindi Joshi…" at bounding box center [240, 155] width 416 height 30
type input "200"
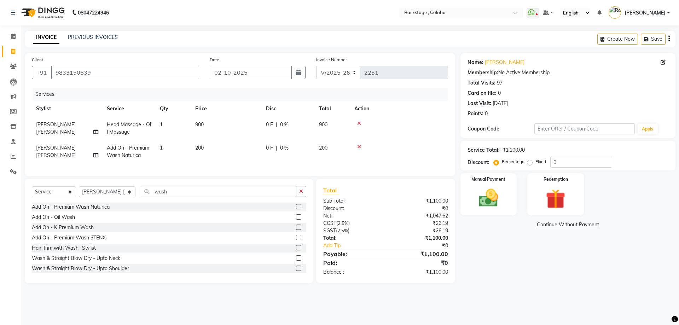
click at [229, 159] on td "200" at bounding box center [226, 151] width 71 height 23
select select "83246"
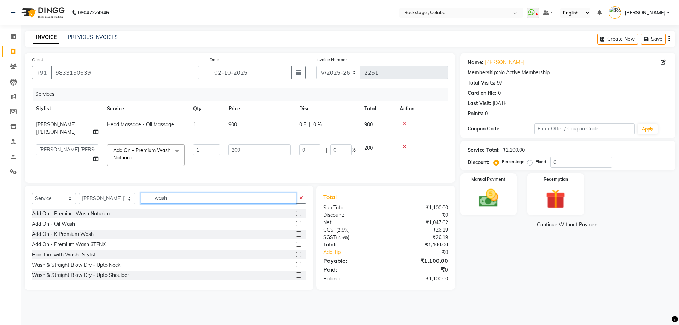
click at [162, 193] on input "wash" at bounding box center [219, 198] width 156 height 11
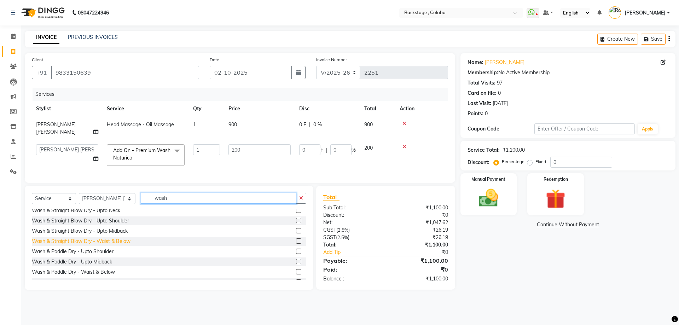
scroll to position [71, 0]
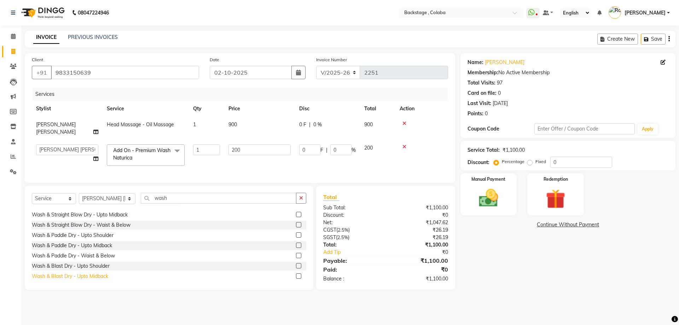
click at [94, 273] on div "Wash & Blast Dry - Upto Midback" at bounding box center [70, 276] width 76 height 7
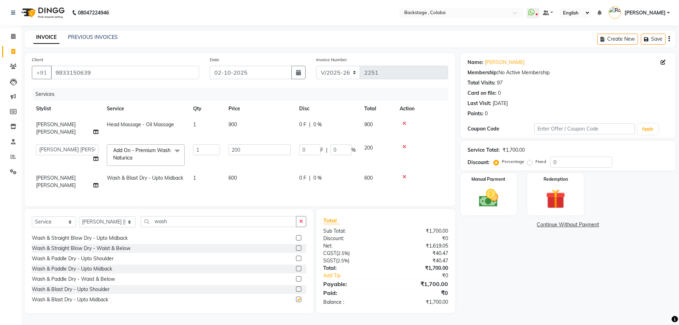
checkbox input "false"
click at [255, 170] on td "600" at bounding box center [259, 181] width 71 height 23
select select "83246"
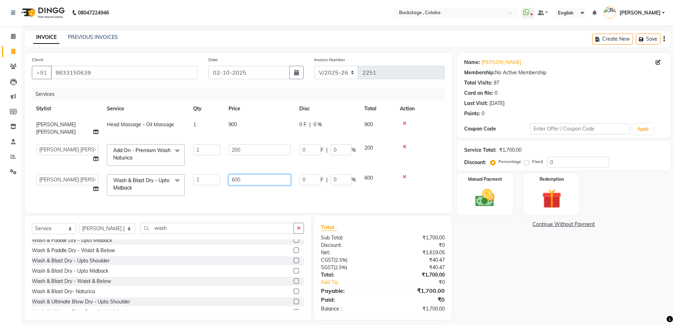
drag, startPoint x: 256, startPoint y: 169, endPoint x: 215, endPoint y: 171, distance: 41.1
click at [215, 171] on tr "Backstage Bharti Nitesh Gohar Jayesh Anil Karekar Kalavati Sharma Kalindi Joshi…" at bounding box center [238, 185] width 413 height 30
type input "500"
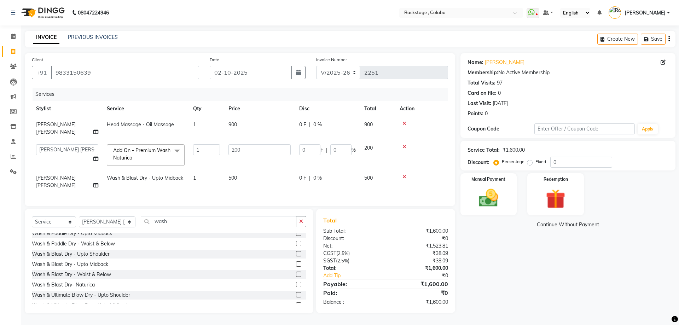
click at [555, 240] on div "Name: Monaz Membership: No Active Membership Total Visits: 97 Card on file: 0 L…" at bounding box center [571, 183] width 220 height 260
click at [525, 273] on div "Name: Monaz Membership: No Active Membership Total Visits: 97 Card on file: 0 L…" at bounding box center [571, 183] width 220 height 260
click at [494, 61] on link "[PERSON_NAME]" at bounding box center [505, 62] width 40 height 7
click at [502, 66] on div "Name: Monaz" at bounding box center [568, 62] width 201 height 7
click at [491, 64] on link "[PERSON_NAME]" at bounding box center [505, 62] width 40 height 7
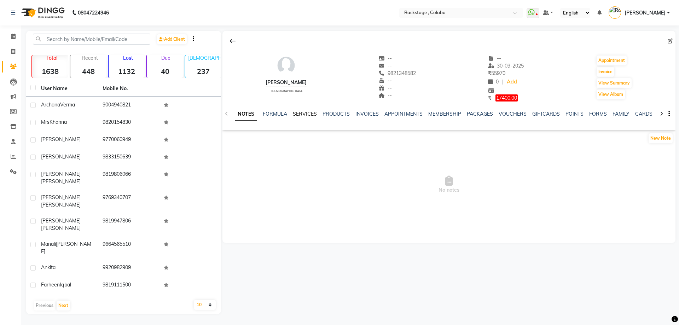
click at [298, 115] on link "SERVICES" at bounding box center [305, 114] width 24 height 6
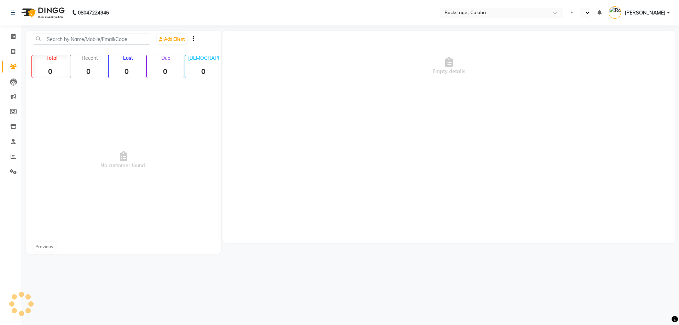
select select "en"
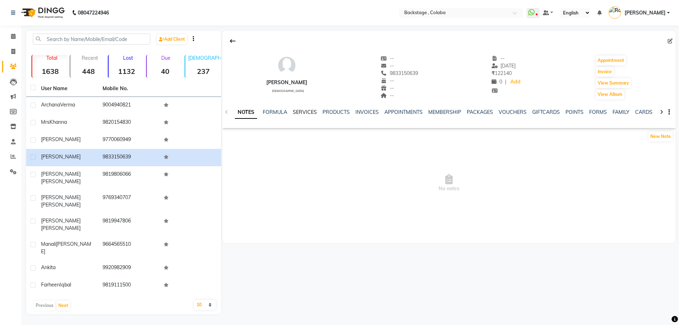
click at [300, 113] on link "SERVICES" at bounding box center [305, 112] width 24 height 6
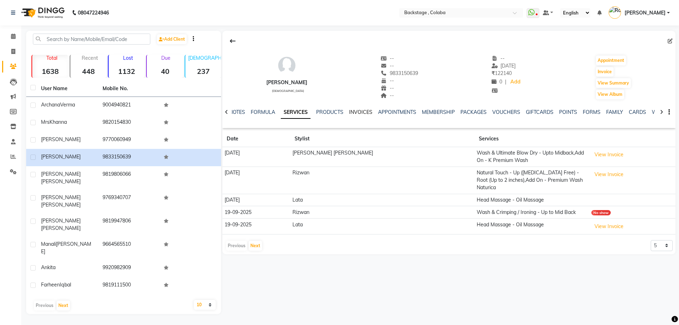
click at [369, 113] on link "INVOICES" at bounding box center [360, 112] width 23 height 6
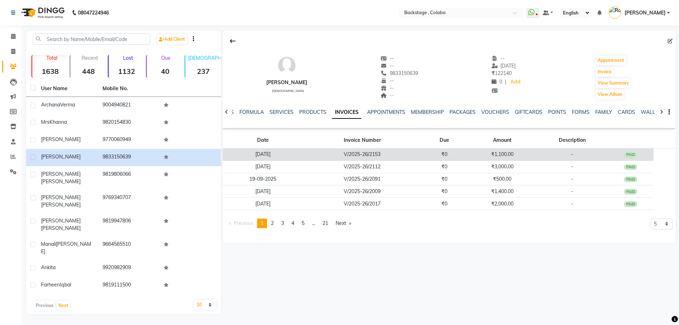
click at [506, 156] on td "₹1,100.00" at bounding box center [502, 155] width 69 height 12
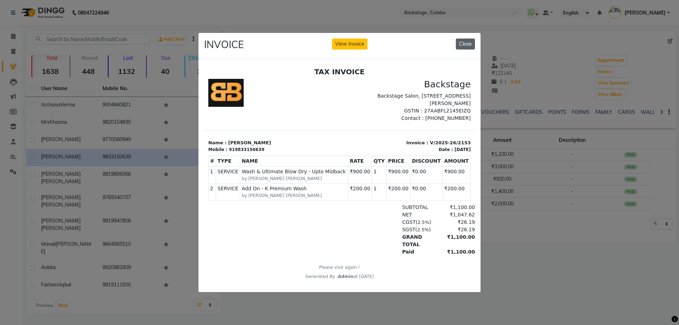
click at [469, 44] on button "Close" at bounding box center [465, 44] width 19 height 11
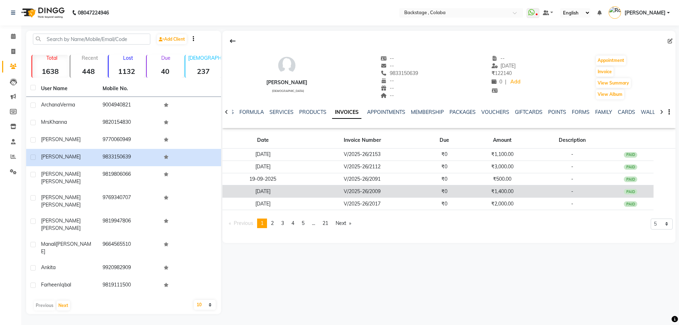
click at [495, 190] on td "₹1,400.00" at bounding box center [502, 191] width 69 height 12
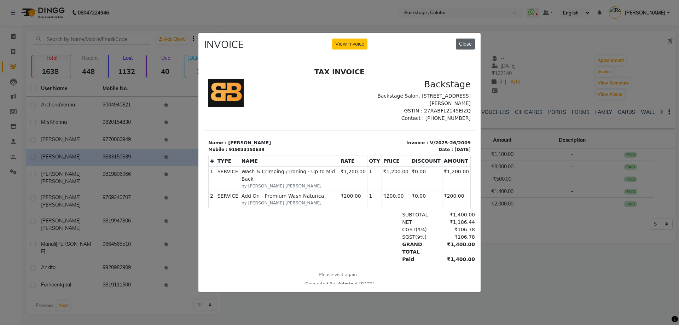
click at [464, 39] on button "Close" at bounding box center [465, 44] width 19 height 11
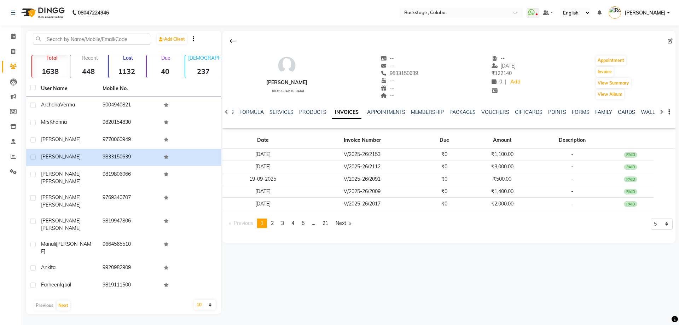
click at [279, 115] on div "SERVICES" at bounding box center [282, 112] width 24 height 7
click at [279, 114] on link "SERVICES" at bounding box center [282, 112] width 24 height 6
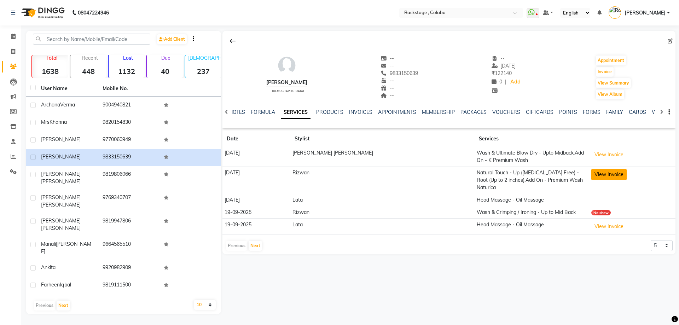
click at [592, 177] on button "View Invoice" at bounding box center [609, 174] width 35 height 11
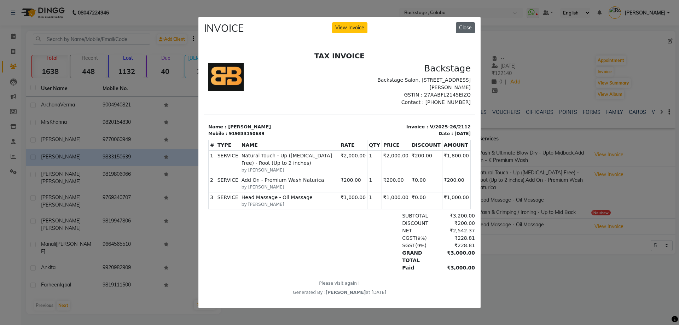
drag, startPoint x: 467, startPoint y: 27, endPoint x: 251, endPoint y: 22, distance: 216.2
click at [467, 27] on button "Close" at bounding box center [465, 27] width 19 height 11
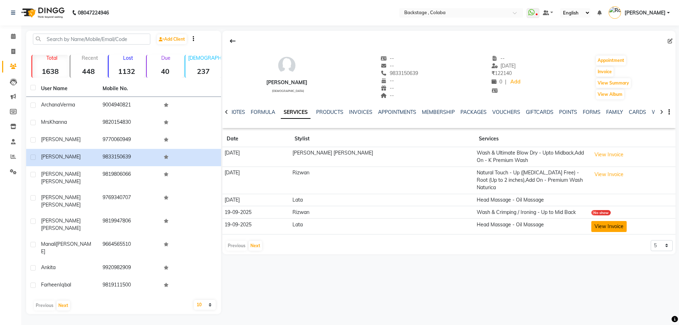
click at [592, 223] on button "View Invoice" at bounding box center [609, 226] width 35 height 11
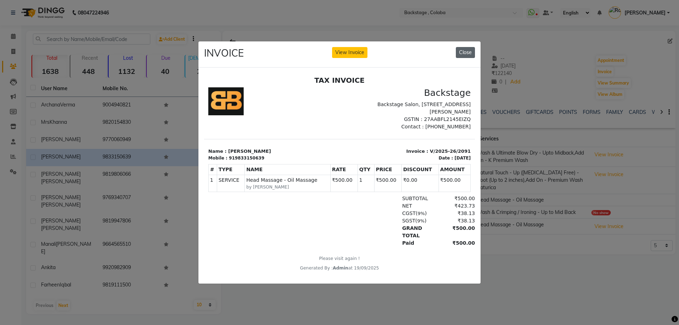
click at [474, 52] on button "Close" at bounding box center [465, 52] width 19 height 11
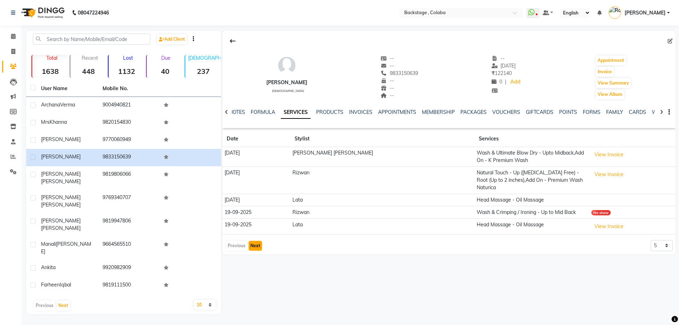
click at [252, 241] on button "Next" at bounding box center [255, 246] width 13 height 10
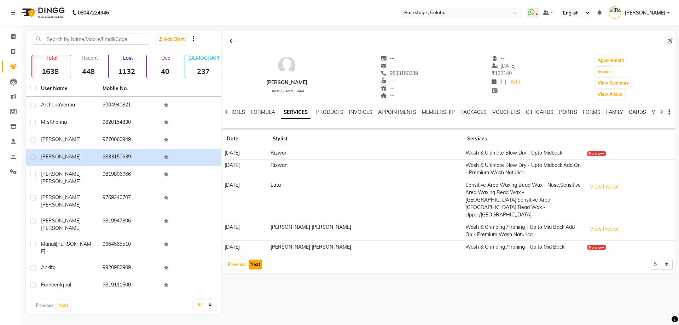
click at [258, 260] on button "Next" at bounding box center [255, 265] width 13 height 10
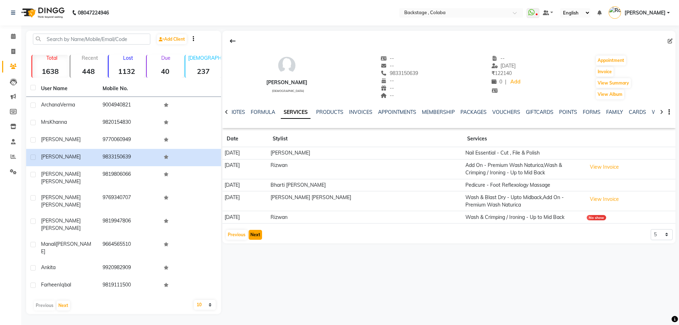
click at [256, 234] on button "Next" at bounding box center [255, 235] width 13 height 10
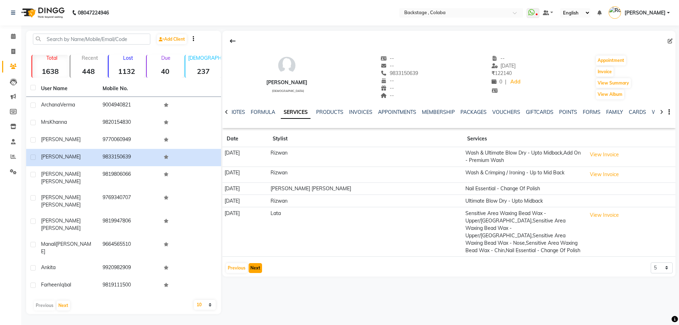
click at [254, 263] on button "Next" at bounding box center [255, 268] width 13 height 10
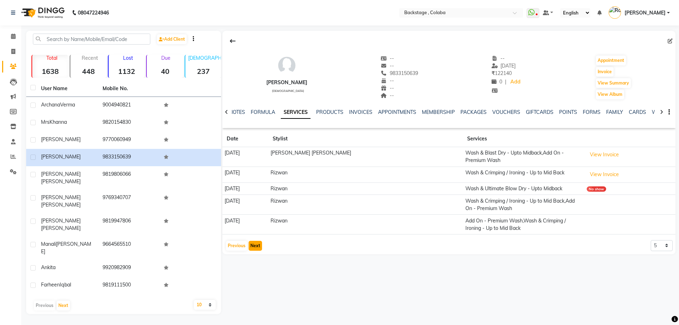
click at [256, 244] on button "Next" at bounding box center [255, 246] width 13 height 10
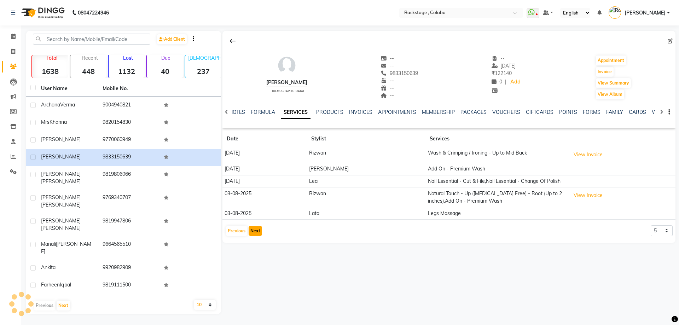
click at [253, 234] on button "Next" at bounding box center [255, 231] width 13 height 10
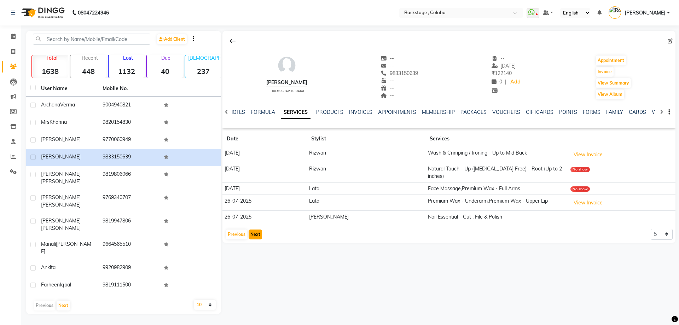
click at [254, 230] on button "Next" at bounding box center [255, 235] width 13 height 10
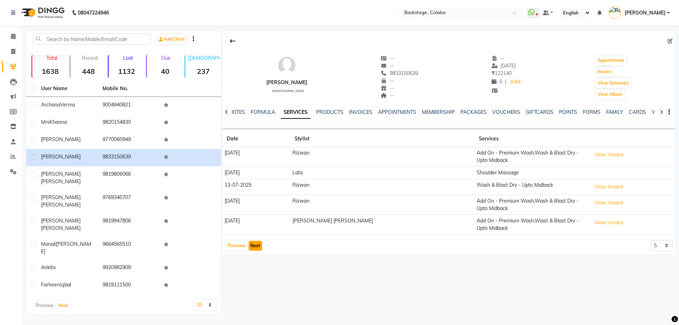
click at [253, 246] on button "Next" at bounding box center [255, 246] width 13 height 10
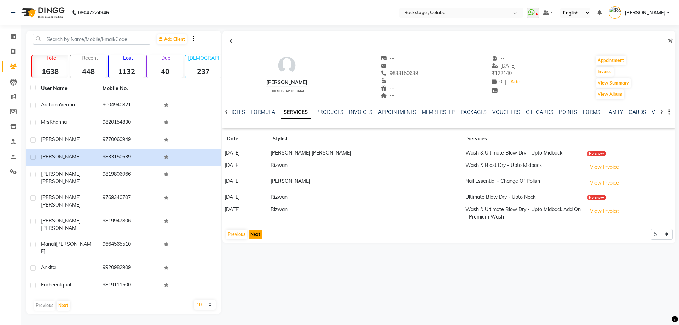
click at [254, 236] on button "Next" at bounding box center [255, 235] width 13 height 10
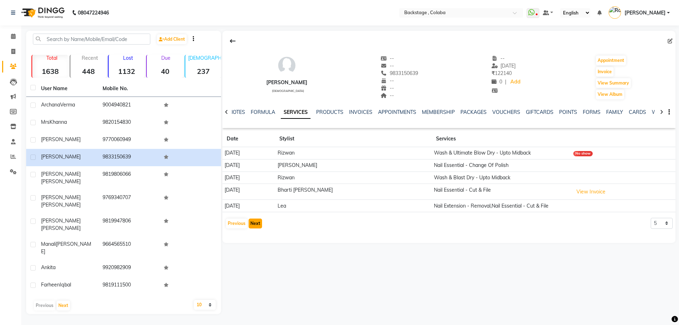
click at [254, 226] on button "Next" at bounding box center [255, 224] width 13 height 10
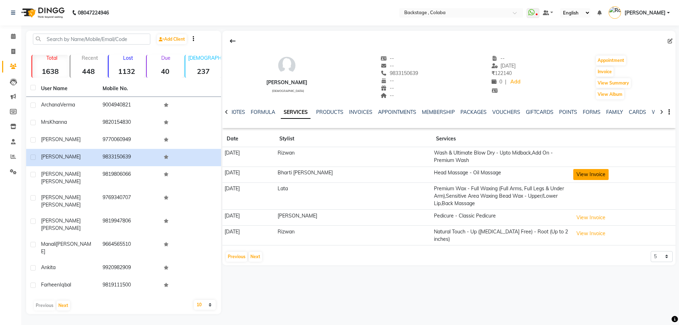
click at [587, 174] on button "View Invoice" at bounding box center [590, 174] width 35 height 11
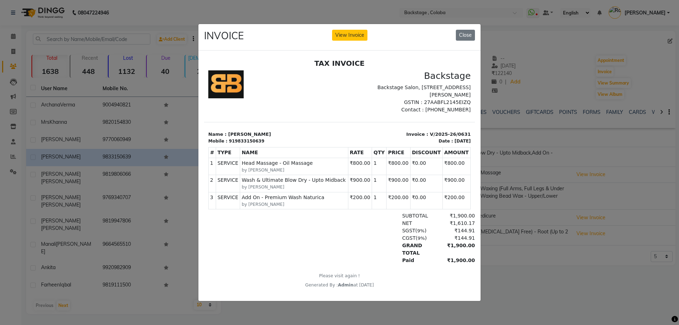
click at [468, 34] on button "Close" at bounding box center [465, 35] width 19 height 11
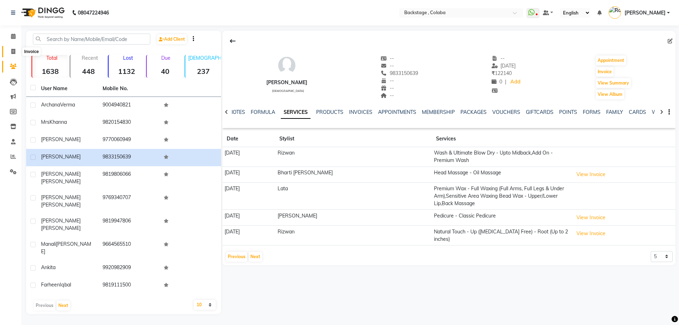
click at [12, 55] on span at bounding box center [13, 52] width 12 height 8
select select "service"
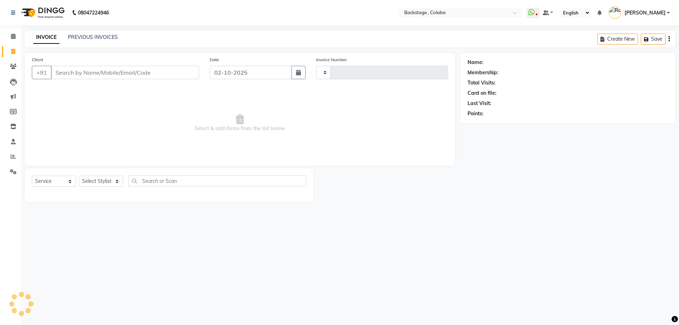
type input "2251"
select select "5451"
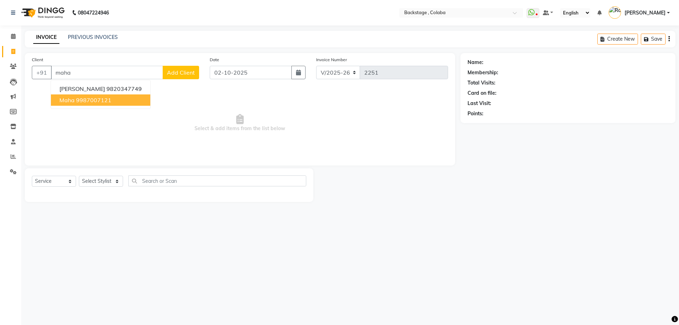
click at [76, 98] on ngb-highlight "9987007121" at bounding box center [93, 100] width 35 height 7
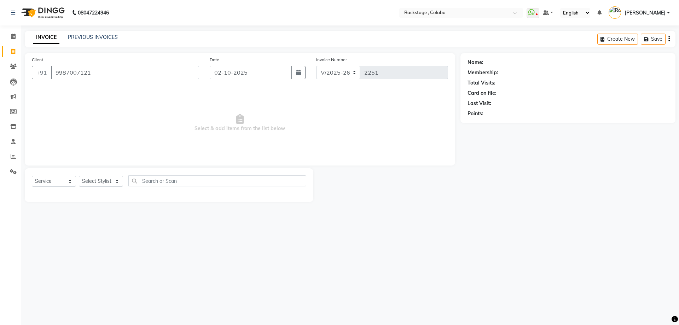
type input "9987007121"
click at [109, 179] on select "Select Stylist Backstage Bharti [PERSON_NAME] [PERSON_NAME] [PERSON_NAME] [PERS…" at bounding box center [107, 181] width 57 height 11
select select "36480"
click at [79, 176] on select "Select Stylist Backstage Bharti [PERSON_NAME] [PERSON_NAME] [PERSON_NAME] [PERS…" at bounding box center [107, 181] width 57 height 11
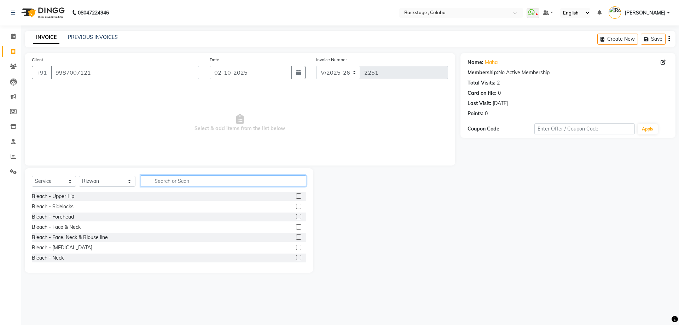
click at [174, 179] on input "text" at bounding box center [224, 180] width 166 height 11
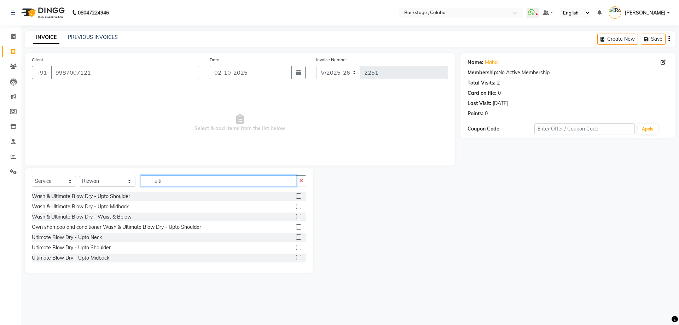
type input "ulti"
click at [120, 189] on div "Select Service Product Membership Package Voucher Prepaid Gift Card Select Styl…" at bounding box center [169, 183] width 275 height 17
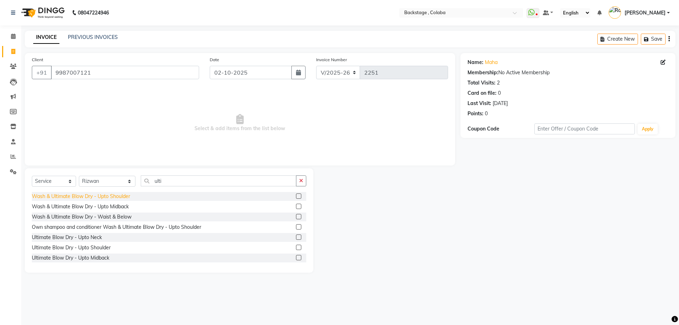
click at [119, 195] on div "Wash & Ultimate Blow Dry - Upto Shoulder" at bounding box center [81, 196] width 98 height 7
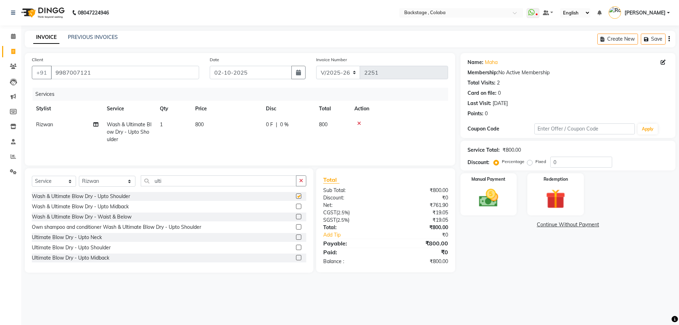
checkbox input "false"
click at [492, 64] on div "Name: Maha Membership: No Active Membership Total Visits: 2 Card on file: 0 Las…" at bounding box center [568, 87] width 201 height 62
click at [492, 64] on link "Maha" at bounding box center [491, 62] width 13 height 7
click at [225, 127] on td "800" at bounding box center [226, 132] width 71 height 31
select select "36480"
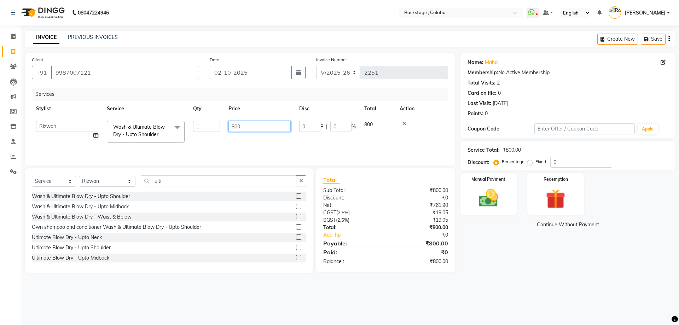
drag, startPoint x: 241, startPoint y: 126, endPoint x: 227, endPoint y: 115, distance: 16.9
click at [225, 121] on td "800" at bounding box center [259, 132] width 71 height 30
type input "1000"
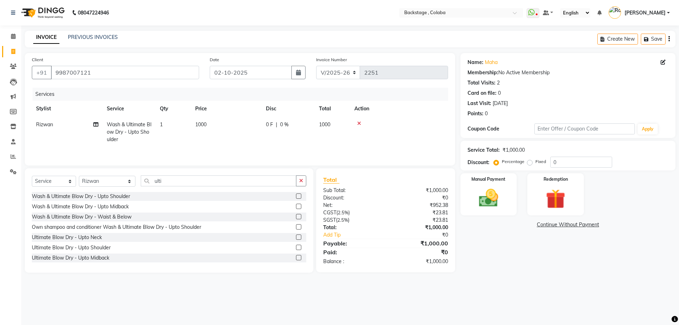
click at [275, 48] on main "INVOICE PREVIOUS INVOICES Create New Save Client +91 9987007121 Date 02-10-2025…" at bounding box center [350, 157] width 658 height 253
click at [497, 206] on img at bounding box center [488, 197] width 33 height 23
click at [610, 226] on span "CASH" at bounding box center [612, 225] width 15 height 8
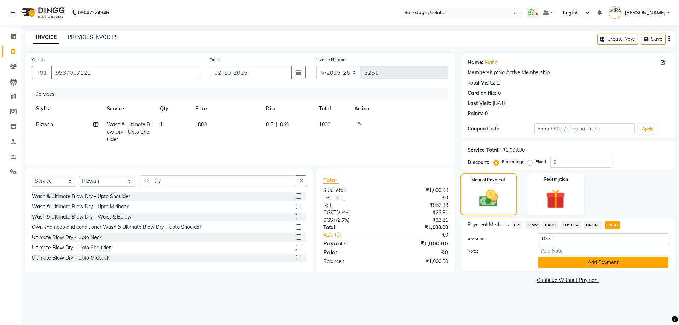
click at [601, 264] on button "Add Payment" at bounding box center [603, 262] width 131 height 11
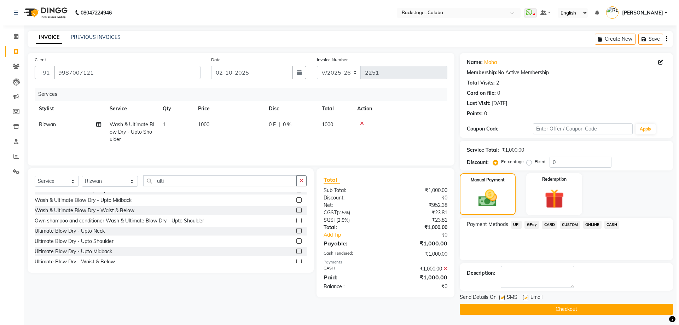
scroll to position [11, 0]
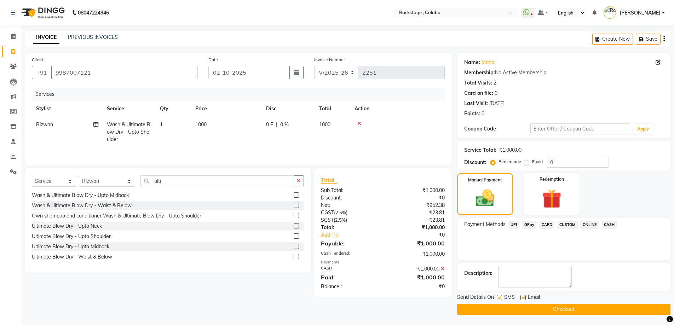
click at [524, 305] on button "Checkout" at bounding box center [563, 309] width 213 height 11
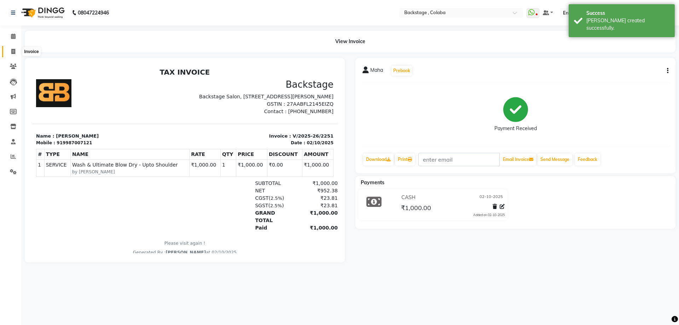
click at [12, 55] on span at bounding box center [13, 52] width 12 height 8
select select "service"
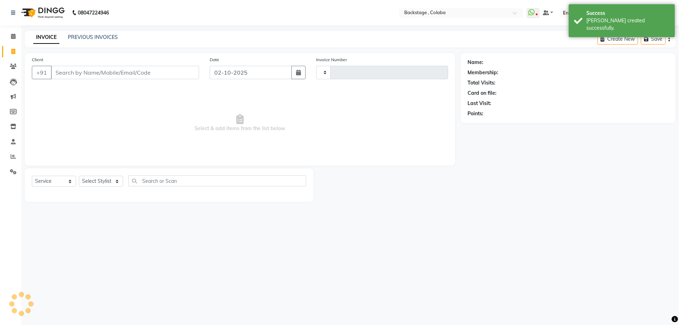
type input "2252"
select select "5451"
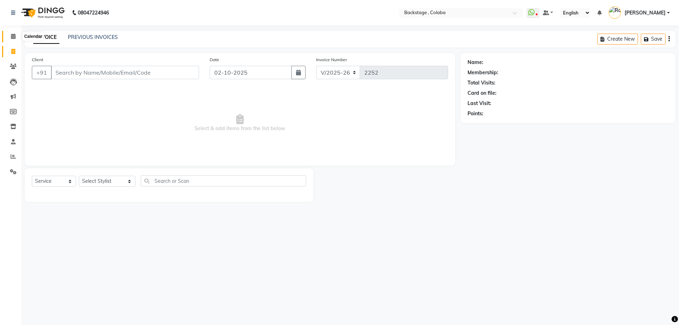
click at [16, 35] on icon at bounding box center [13, 36] width 5 height 5
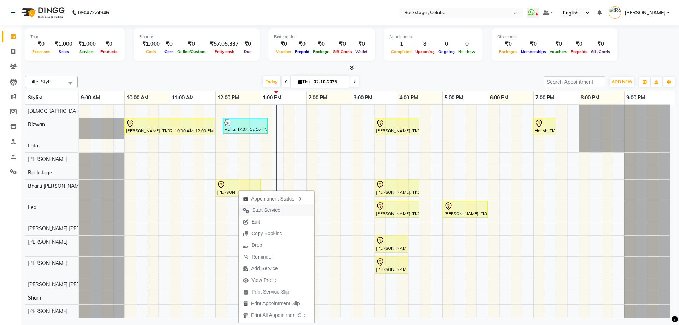
click at [253, 206] on span "Start Service" at bounding box center [262, 210] width 46 height 12
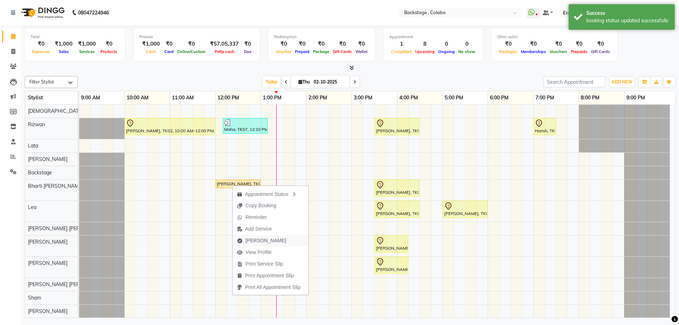
click at [253, 237] on span "Mark Done" at bounding box center [266, 240] width 41 height 7
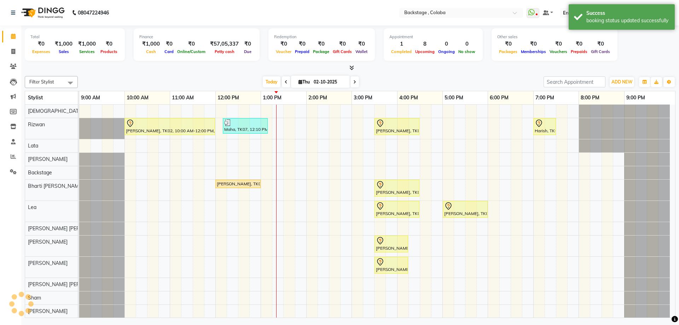
select select "service"
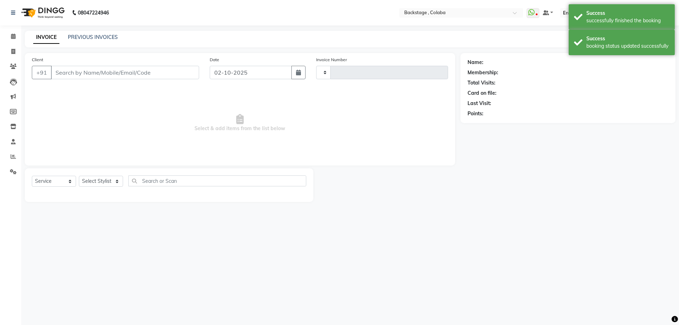
type input "2252"
select select "5451"
type input "9770060949"
select select "59642"
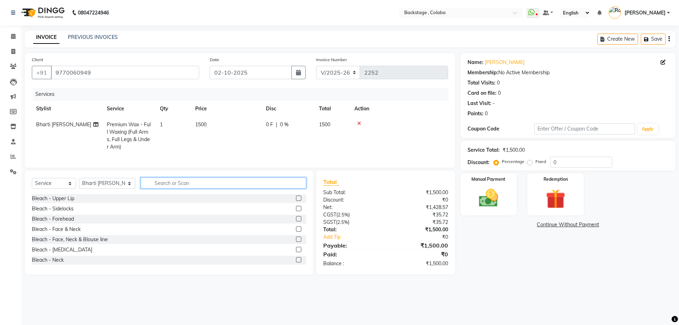
click at [189, 189] on input "text" at bounding box center [224, 183] width 166 height 11
type input "add"
click at [228, 150] on td "1500" at bounding box center [226, 136] width 71 height 38
select select "59642"
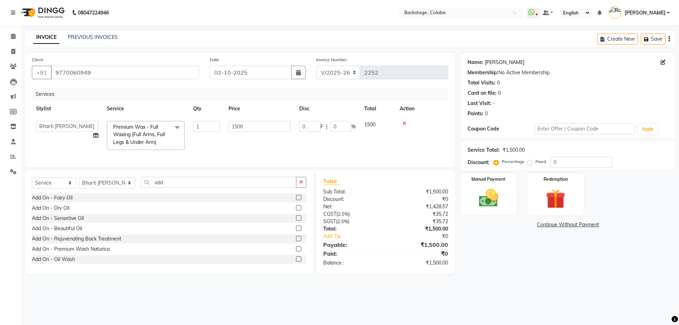
click at [492, 63] on link "[PERSON_NAME]" at bounding box center [505, 62] width 40 height 7
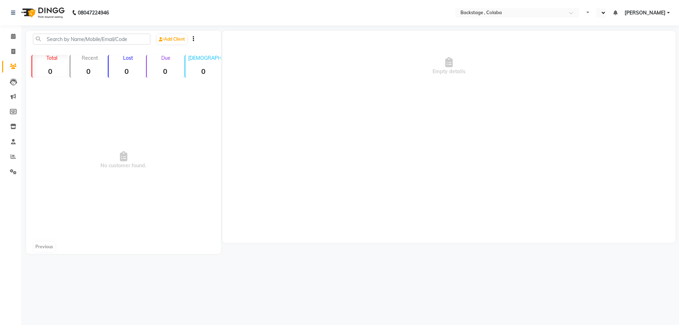
select select "en"
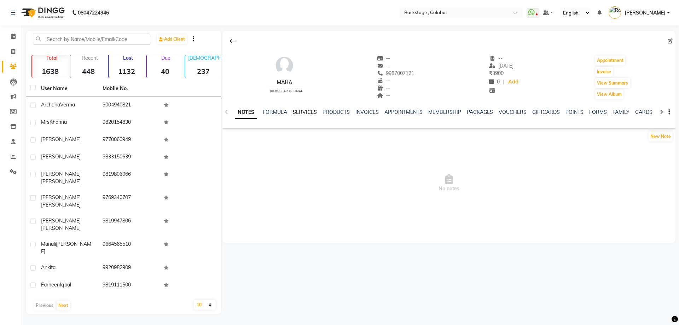
click at [299, 112] on link "SERVICES" at bounding box center [305, 112] width 24 height 6
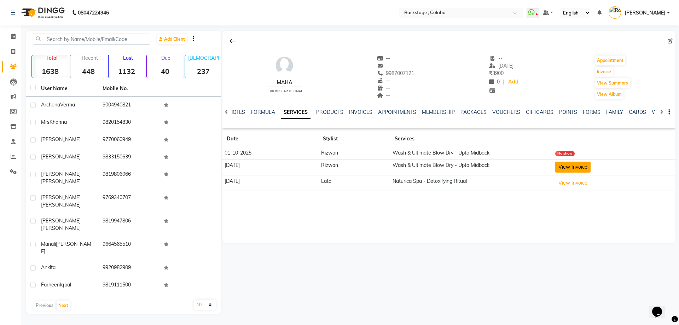
click at [564, 173] on button "View Invoice" at bounding box center [572, 167] width 35 height 11
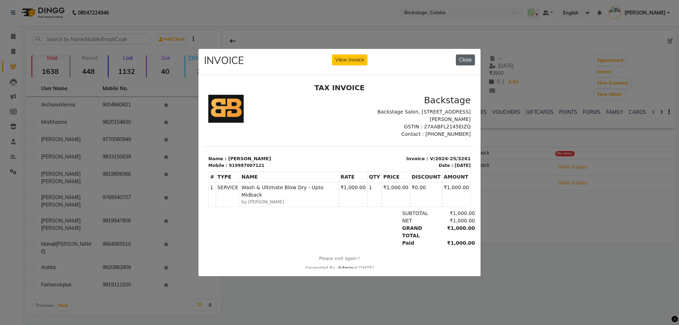
click at [466, 61] on button "Close" at bounding box center [465, 59] width 19 height 11
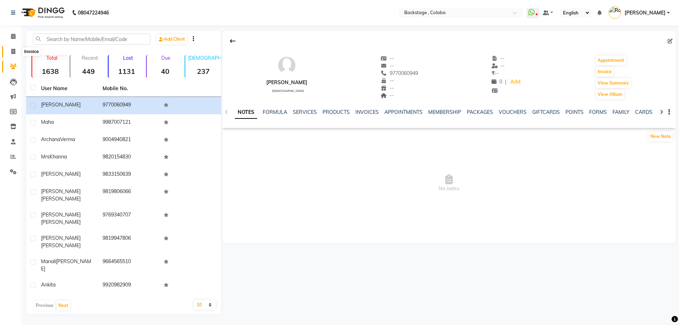
click at [13, 53] on icon at bounding box center [13, 51] width 4 height 5
select select "service"
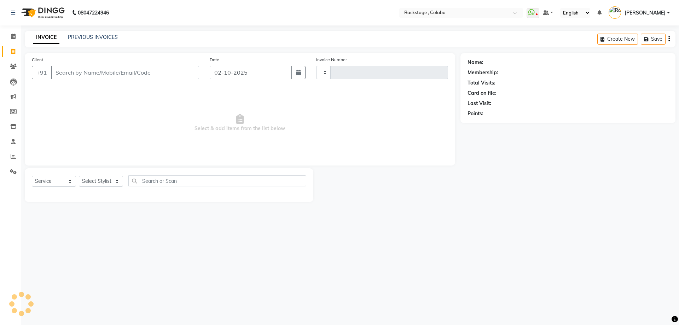
type input "2252"
select select "5451"
click at [14, 171] on icon at bounding box center [13, 171] width 7 height 5
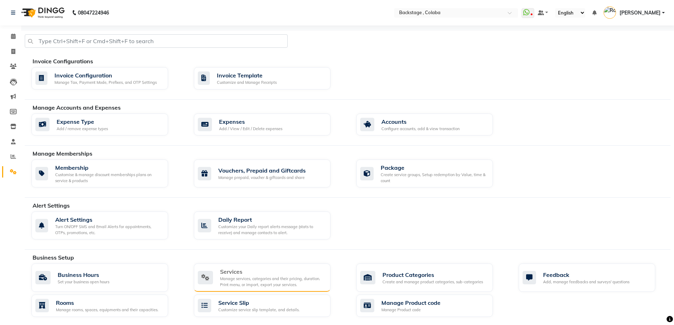
click at [252, 286] on div "Manage services, categories and their pricing, duration. Print menu, or import,…" at bounding box center [272, 282] width 105 height 12
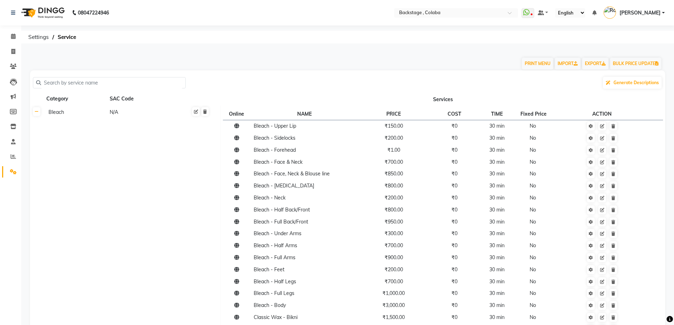
click at [62, 87] on input "text" at bounding box center [112, 82] width 142 height 11
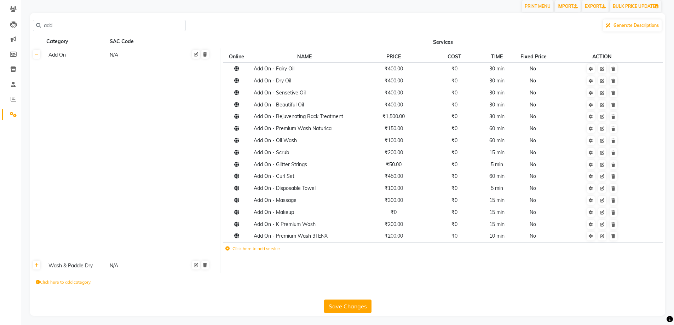
scroll to position [59, 0]
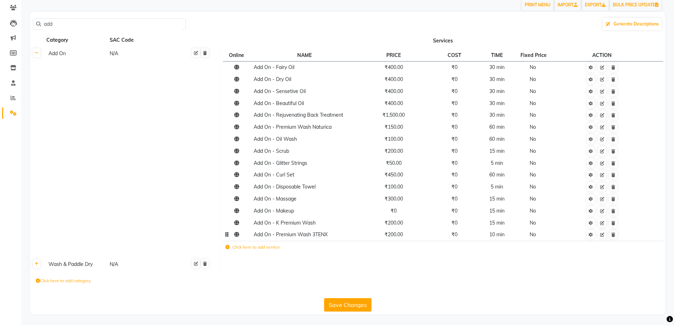
type input "add"
click at [295, 237] on span "Add On - Premium Wash 3TENX" at bounding box center [291, 234] width 74 height 6
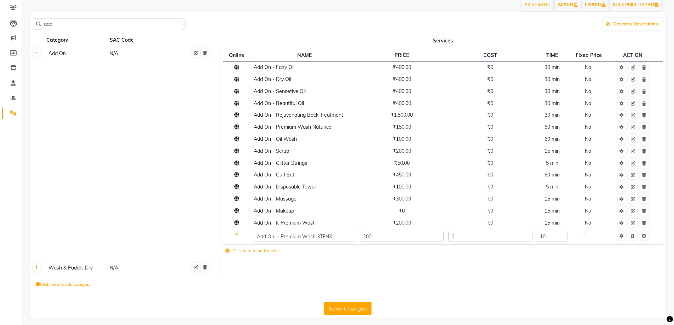
click at [295, 236] on input "Add On - Premium Wash 3TENX" at bounding box center [305, 236] width 102 height 11
click at [294, 241] on input "Add On - Premium Wash 3TENX" at bounding box center [305, 236] width 102 height 11
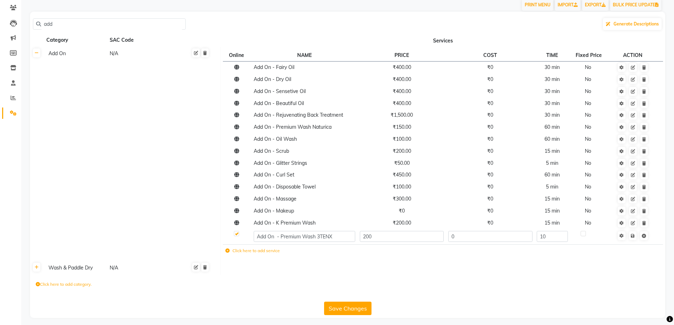
click at [272, 251] on td "Click here to add service" at bounding box center [379, 251] width 312 height 15
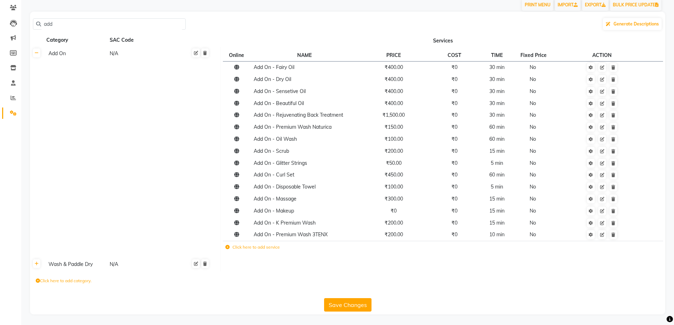
click at [282, 249] on td "Click here to add service" at bounding box center [351, 248] width 256 height 15
click at [276, 249] on label "Click here to add service" at bounding box center [252, 247] width 54 height 6
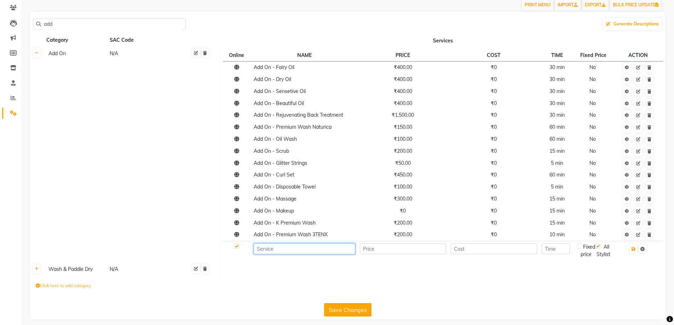
click at [276, 248] on input at bounding box center [305, 248] width 102 height 11
paste input "Add On - Premium Wash 3TENX"
click at [345, 248] on input "Add On - Premium Wash 3TENX" at bounding box center [305, 248] width 102 height 11
type input "Add On - wax"
click at [371, 249] on input "number" at bounding box center [403, 248] width 86 height 11
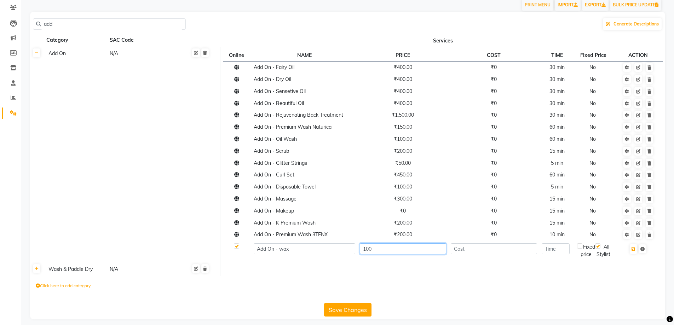
type input "100"
click at [492, 248] on input "number" at bounding box center [494, 248] width 86 height 11
type input "0"
click at [548, 249] on input "number" at bounding box center [556, 248] width 28 height 11
type input "10"
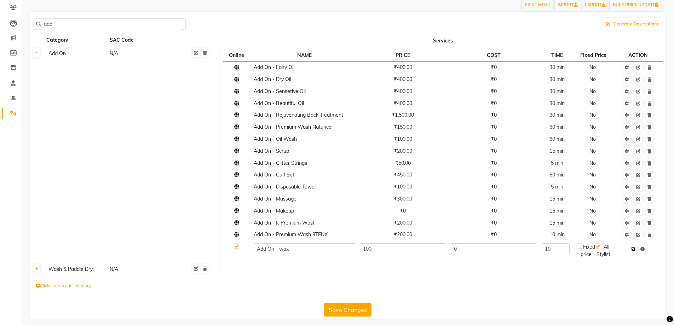
click at [637, 252] on button "button" at bounding box center [633, 249] width 7 height 10
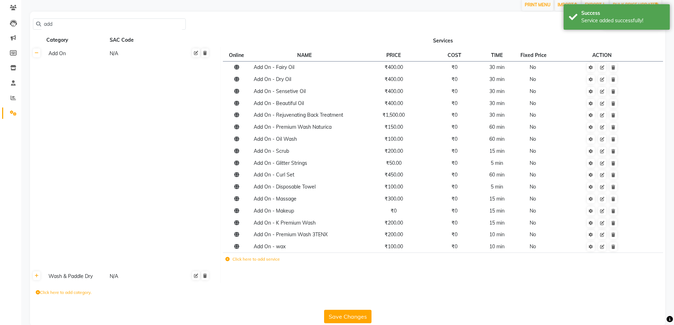
click at [363, 313] on button "Save Changes" at bounding box center [347, 316] width 47 height 13
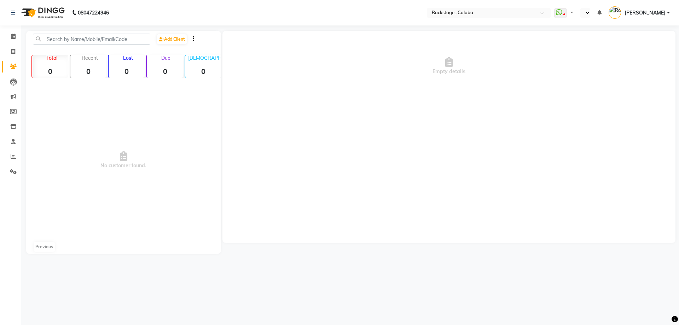
select select "en"
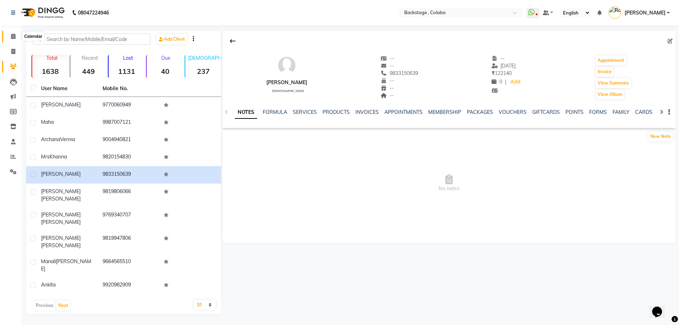
click at [11, 37] on icon at bounding box center [13, 36] width 5 height 5
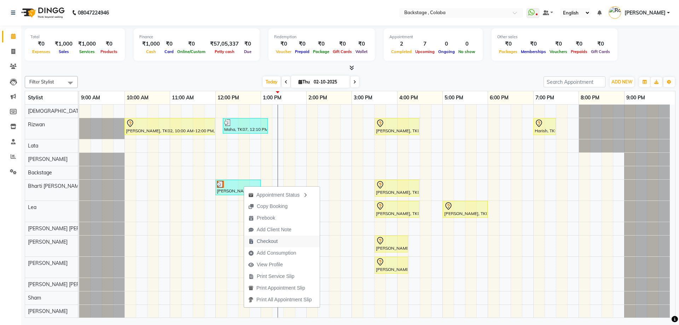
click at [270, 242] on span "Checkout" at bounding box center [267, 241] width 21 height 7
select select "service"
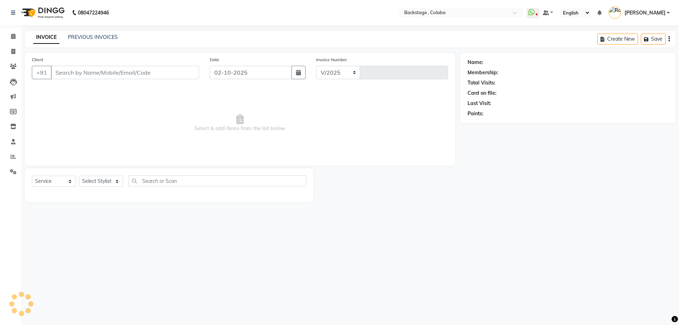
select select "5451"
type input "2252"
type input "9770060949"
select select "59642"
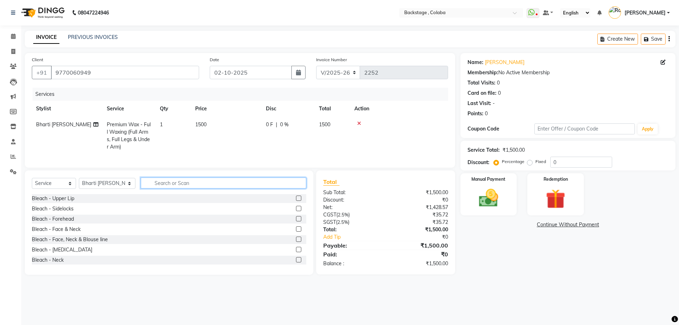
click at [149, 187] on input "text" at bounding box center [224, 183] width 166 height 11
type input "add"
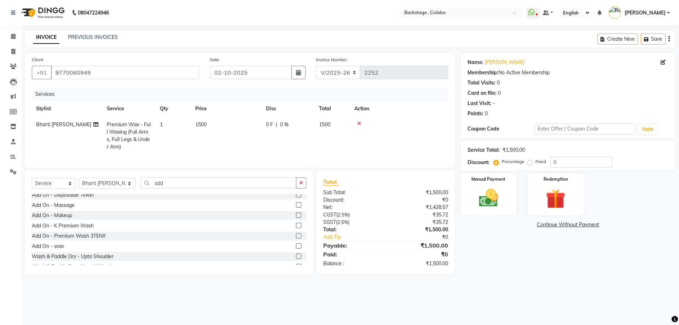
click at [62, 250] on div "Add On - wax" at bounding box center [48, 246] width 32 height 7
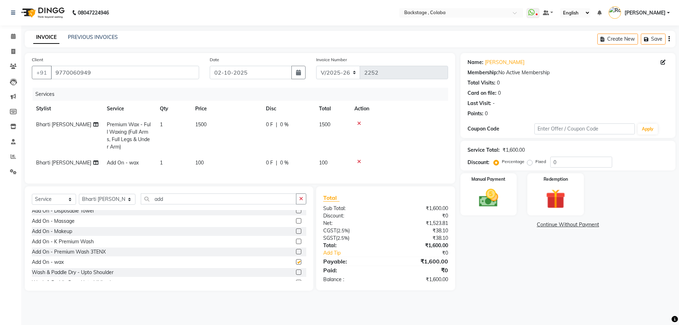
checkbox input "false"
click at [474, 194] on img at bounding box center [488, 197] width 33 height 23
click at [613, 223] on span "CASH" at bounding box center [612, 225] width 15 height 8
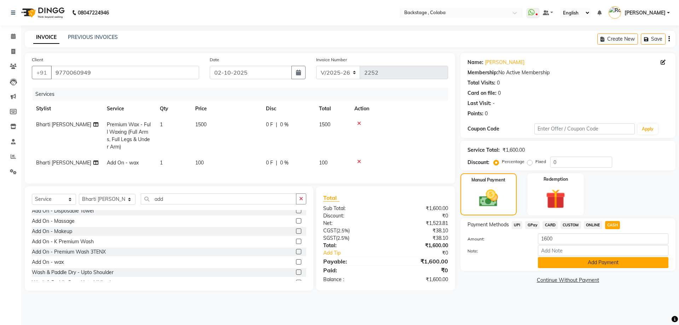
click at [581, 264] on button "Add Payment" at bounding box center [603, 262] width 131 height 11
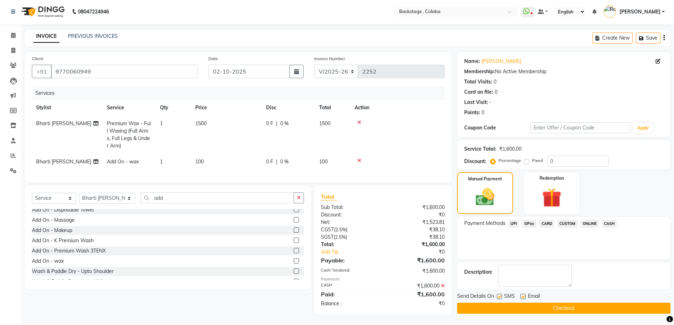
scroll to position [6, 0]
click at [552, 308] on div "Name: Rupal Membership: No Active Membership Total Visits: 0 Card on file: 0 La…" at bounding box center [566, 183] width 219 height 263
click at [494, 58] on link "[PERSON_NAME]" at bounding box center [501, 61] width 40 height 7
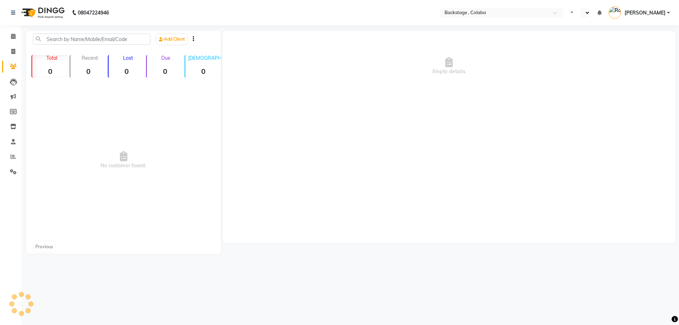
select select "en"
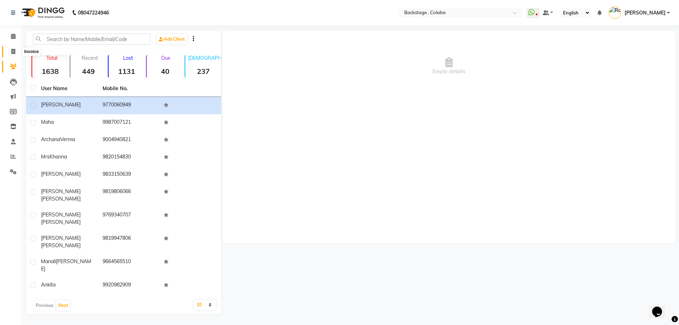
click at [13, 53] on icon at bounding box center [13, 51] width 4 height 5
select select "service"
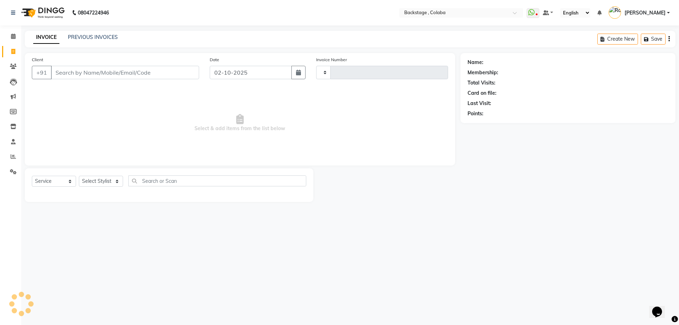
click at [83, 71] on input "Client" at bounding box center [125, 72] width 148 height 13
type input "2252"
select select "5451"
type input "z"
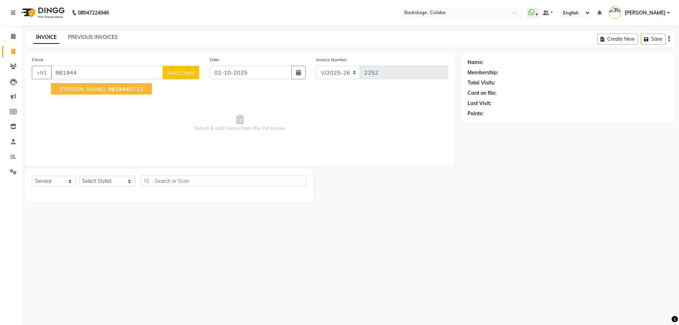
click at [78, 91] on span "[PERSON_NAME]" at bounding box center [82, 88] width 46 height 7
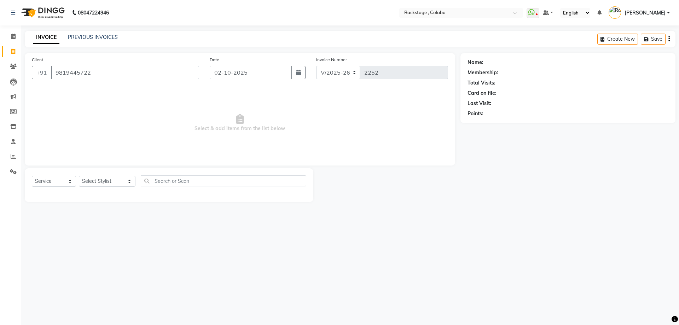
type input "9819445722"
click at [491, 63] on link "[PERSON_NAME]" at bounding box center [505, 62] width 40 height 7
click at [104, 183] on select "Select Stylist Backstage Bharti [PERSON_NAME] [PERSON_NAME] [PERSON_NAME] [PERS…" at bounding box center [107, 181] width 57 height 11
select select "83250"
click at [79, 176] on select "Select Stylist Backstage Bharti [PERSON_NAME] [PERSON_NAME] [PERSON_NAME] [PERS…" at bounding box center [107, 181] width 57 height 11
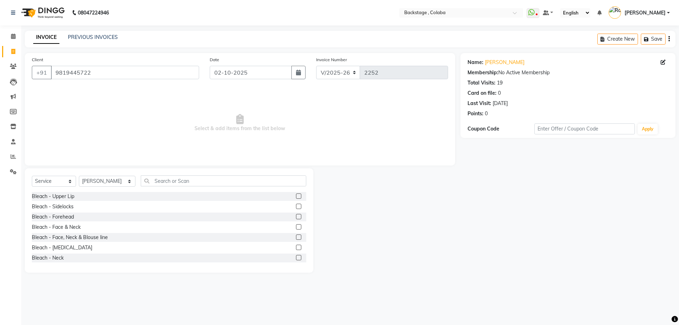
click at [146, 175] on div "Select Service Product Membership Package Voucher Prepaid Gift Card Select Styl…" at bounding box center [169, 220] width 289 height 104
click at [147, 179] on input "text" at bounding box center [224, 180] width 166 height 11
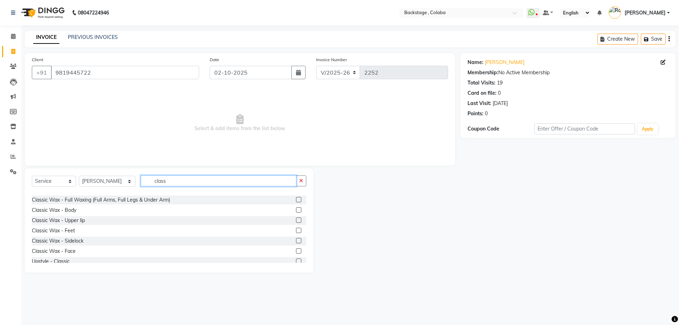
scroll to position [142, 0]
type input "class"
click at [172, 179] on input "class" at bounding box center [219, 180] width 156 height 11
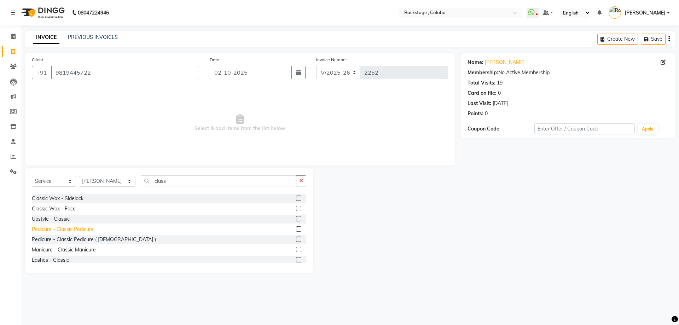
click at [77, 229] on div "Pedicure - Classic Pedicure" at bounding box center [63, 229] width 62 height 7
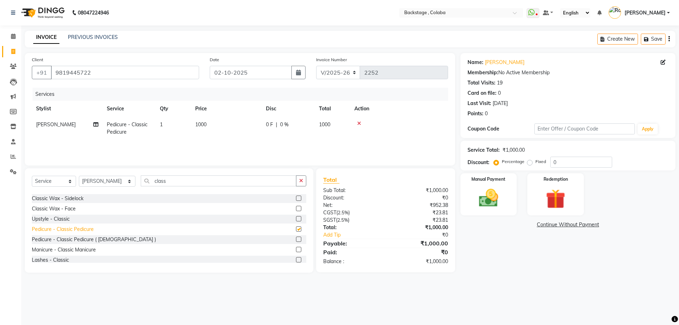
checkbox input "false"
click at [261, 125] on td "1000" at bounding box center [226, 128] width 71 height 23
select select "83250"
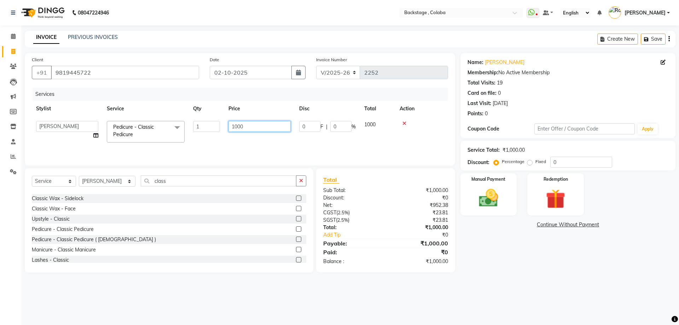
drag, startPoint x: 260, startPoint y: 124, endPoint x: 223, endPoint y: 124, distance: 37.1
click at [223, 124] on tr "Backstage Bharti [PERSON_NAME] [PERSON_NAME] [PERSON_NAME] [PERSON_NAME] Kalind…" at bounding box center [240, 132] width 416 height 30
type input "800"
click at [480, 239] on div "Name: [PERSON_NAME] Membership: No Active Membership Total Visits: 19 Card on f…" at bounding box center [571, 163] width 220 height 220
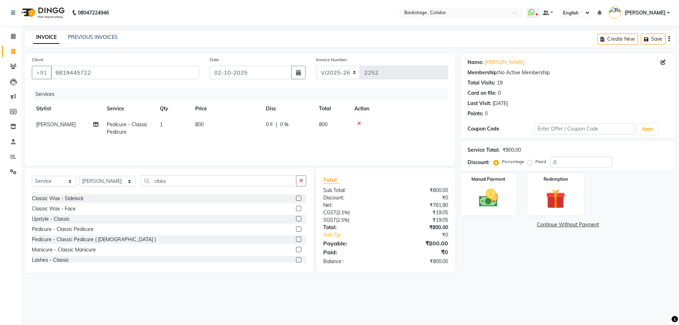
click at [294, 138] on td "0 F | 0 %" at bounding box center [288, 128] width 53 height 23
select select "83250"
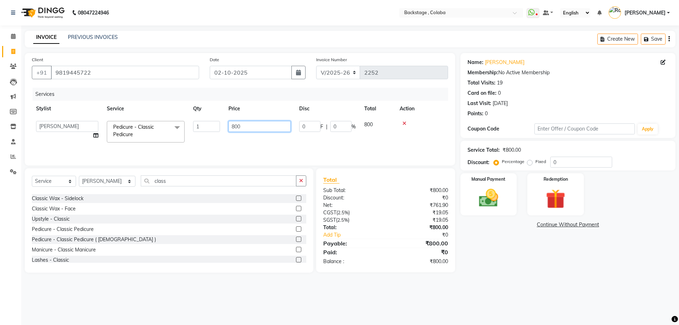
drag, startPoint x: 258, startPoint y: 127, endPoint x: 199, endPoint y: 129, distance: 58.4
click at [199, 129] on tr "Backstage Bharti [PERSON_NAME] [PERSON_NAME] [PERSON_NAME] [PERSON_NAME] Kalind…" at bounding box center [240, 132] width 416 height 30
type input "1000"
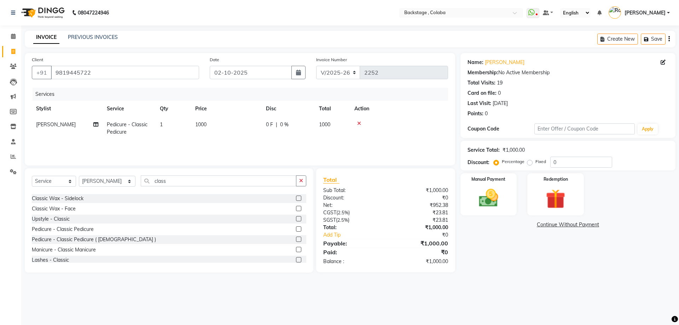
click at [332, 128] on td "1000" at bounding box center [332, 128] width 35 height 23
select select "83250"
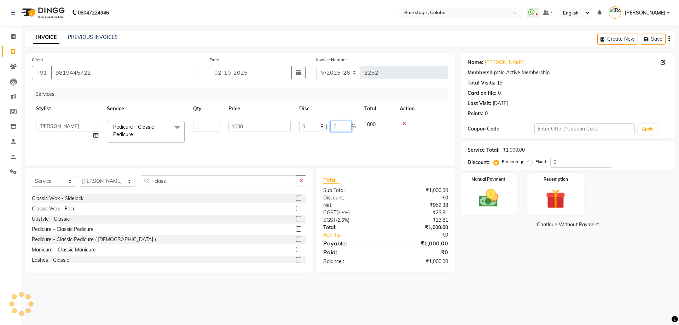
drag, startPoint x: 342, startPoint y: 127, endPoint x: 329, endPoint y: 127, distance: 13.1
click at [329, 127] on div "0 F | 0 %" at bounding box center [327, 126] width 57 height 11
type input "20"
click at [320, 110] on tr "Stylist Service Qty Price Disc Total Action" at bounding box center [240, 109] width 416 height 16
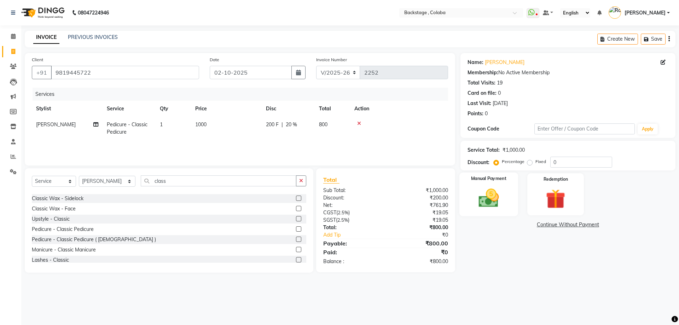
click at [503, 202] on img at bounding box center [488, 197] width 33 height 23
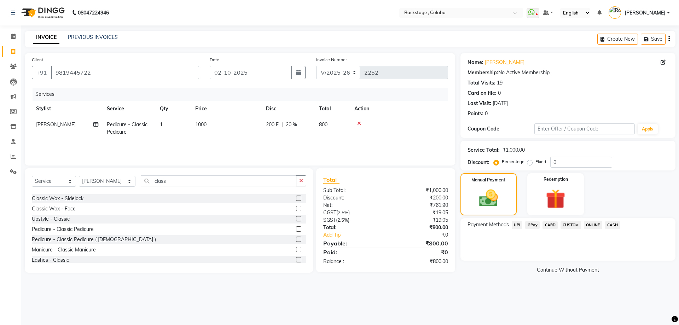
click at [544, 223] on span "CARD" at bounding box center [550, 225] width 15 height 8
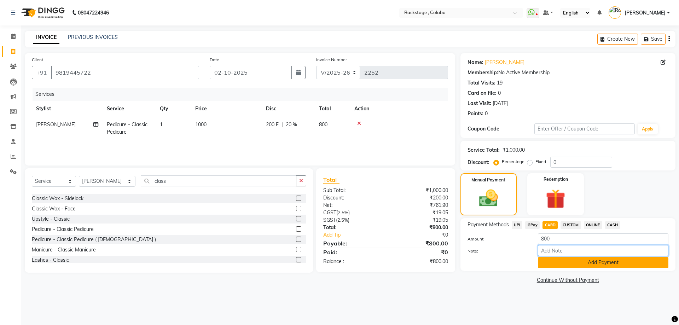
drag, startPoint x: 551, startPoint y: 255, endPoint x: 551, endPoint y: 264, distance: 8.5
click at [551, 256] on input "Note:" at bounding box center [603, 250] width 131 height 11
click at [553, 258] on button "Add Payment" at bounding box center [603, 262] width 131 height 11
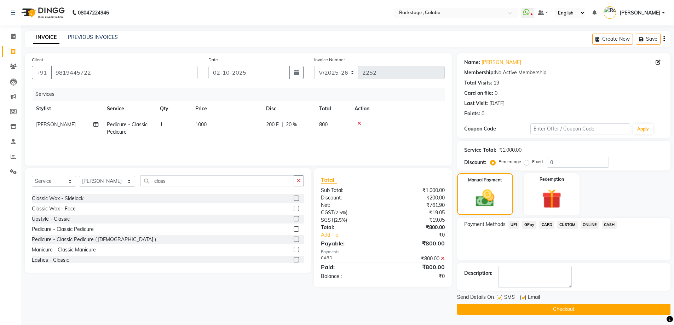
click at [536, 312] on button "Checkout" at bounding box center [563, 309] width 213 height 11
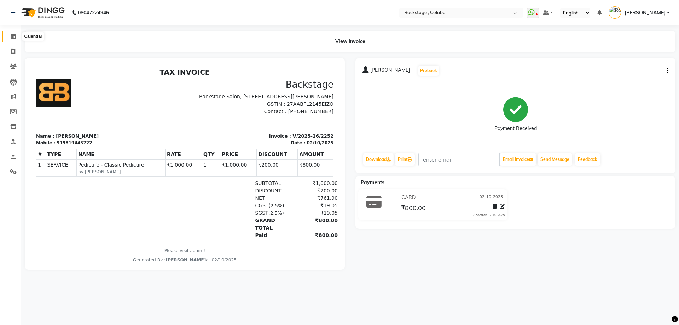
click at [14, 37] on icon at bounding box center [13, 36] width 5 height 5
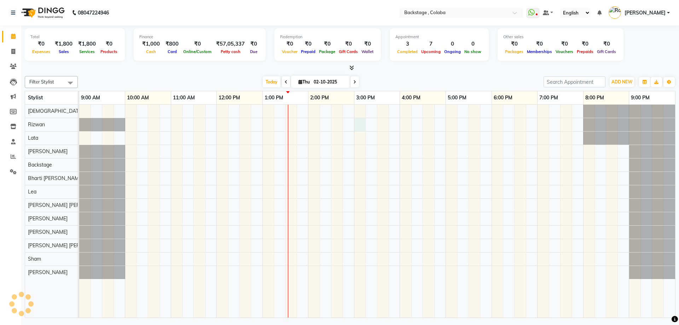
click at [361, 128] on div at bounding box center [377, 211] width 596 height 213
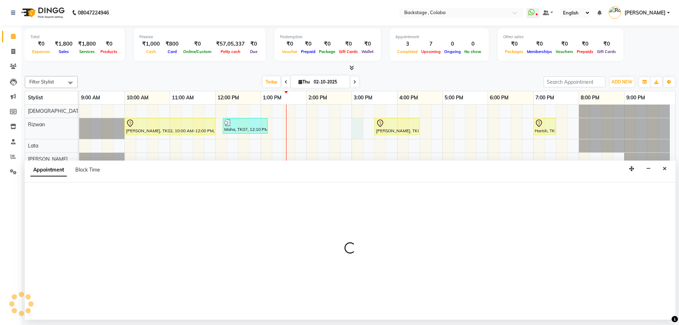
select select "36480"
select select "900"
select select "tentative"
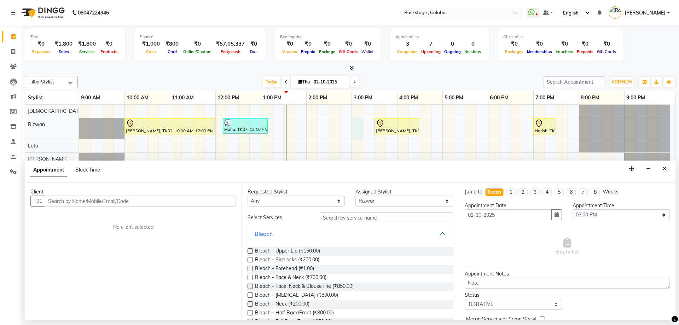
click at [119, 202] on input "text" at bounding box center [140, 201] width 191 height 11
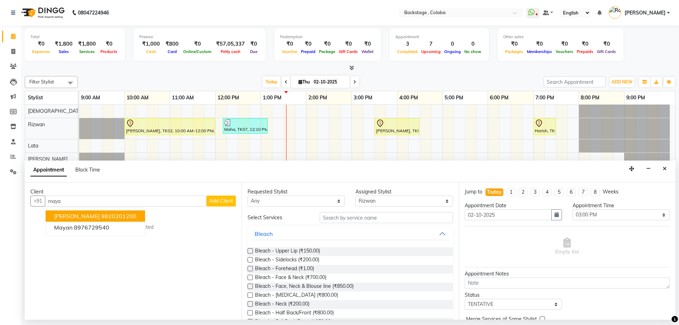
click at [75, 219] on span "Maya Tata" at bounding box center [77, 216] width 46 height 7
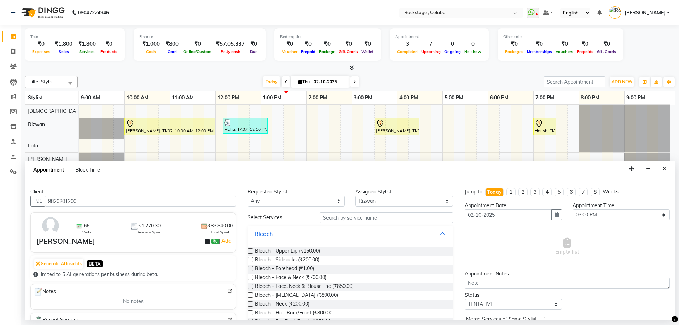
type input "9820201200"
click at [288, 201] on select "Any Backstage Bharti Nitesh Gohar Jayesh Anil Karekar Kalavati Sharma Kalindi J…" at bounding box center [296, 201] width 97 height 11
select select "36480"
click at [248, 196] on select "Any Backstage Bharti Nitesh Gohar Jayesh Anil Karekar Kalavati Sharma Kalindi J…" at bounding box center [296, 201] width 97 height 11
click at [350, 220] on input "text" at bounding box center [386, 217] width 133 height 11
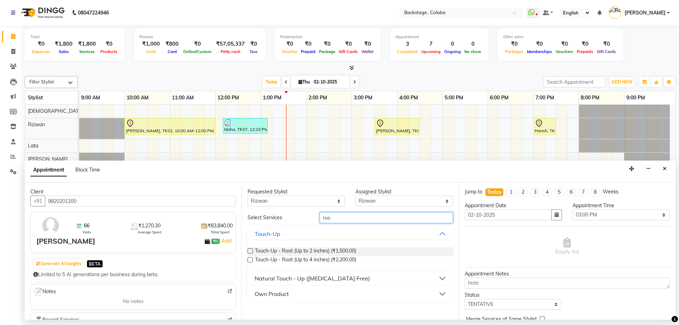
type input "roo"
drag, startPoint x: 309, startPoint y: 278, endPoint x: 310, endPoint y: 283, distance: 4.6
click at [309, 278] on div "Natural Touch - Up (Ammonia Free)" at bounding box center [312, 278] width 115 height 8
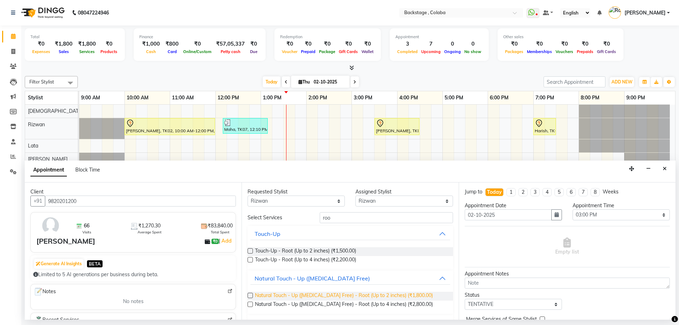
click at [323, 298] on span "Natural Touch - Up (Ammonia Free) - Root (Up to 2 inches) (₹1,800.00)" at bounding box center [344, 296] width 178 height 9
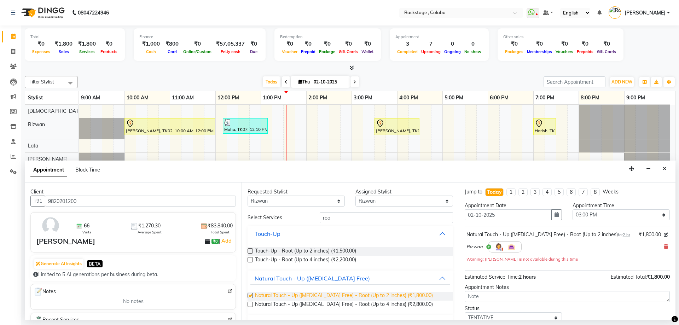
checkbox input "false"
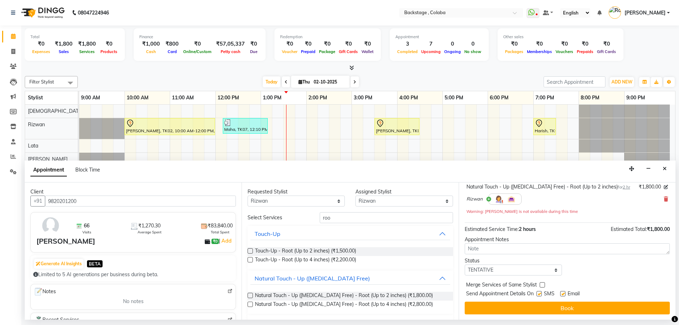
scroll to position [48, 0]
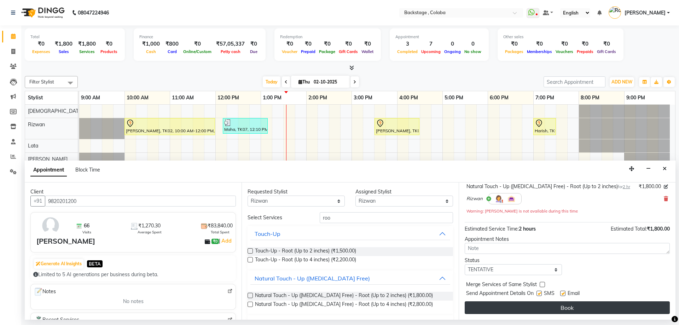
click at [491, 311] on button "Book" at bounding box center [567, 307] width 205 height 13
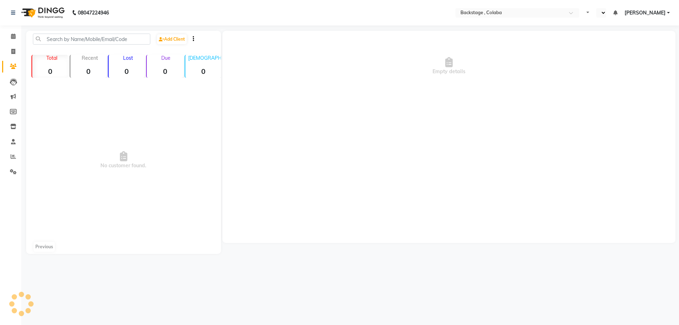
select select "en"
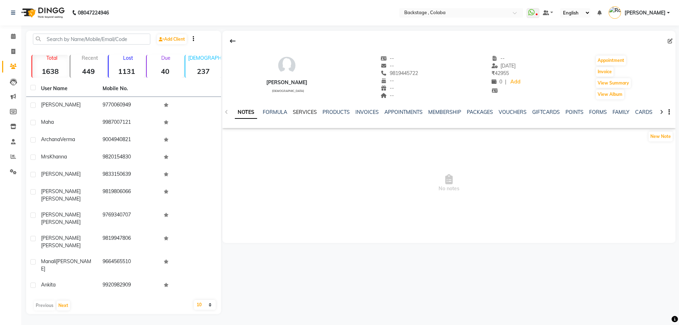
click at [306, 110] on link "SERVICES" at bounding box center [305, 112] width 24 height 6
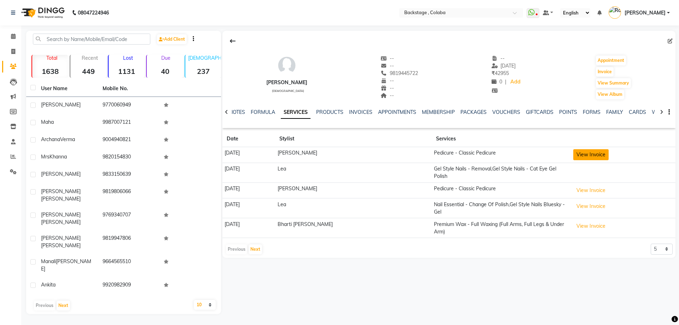
click at [600, 156] on button "View Invoice" at bounding box center [590, 154] width 35 height 11
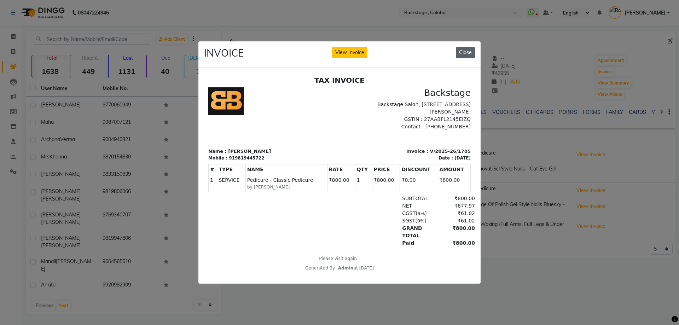
click at [462, 47] on button "Close" at bounding box center [465, 52] width 19 height 11
